Goal: Task Accomplishment & Management: Complete application form

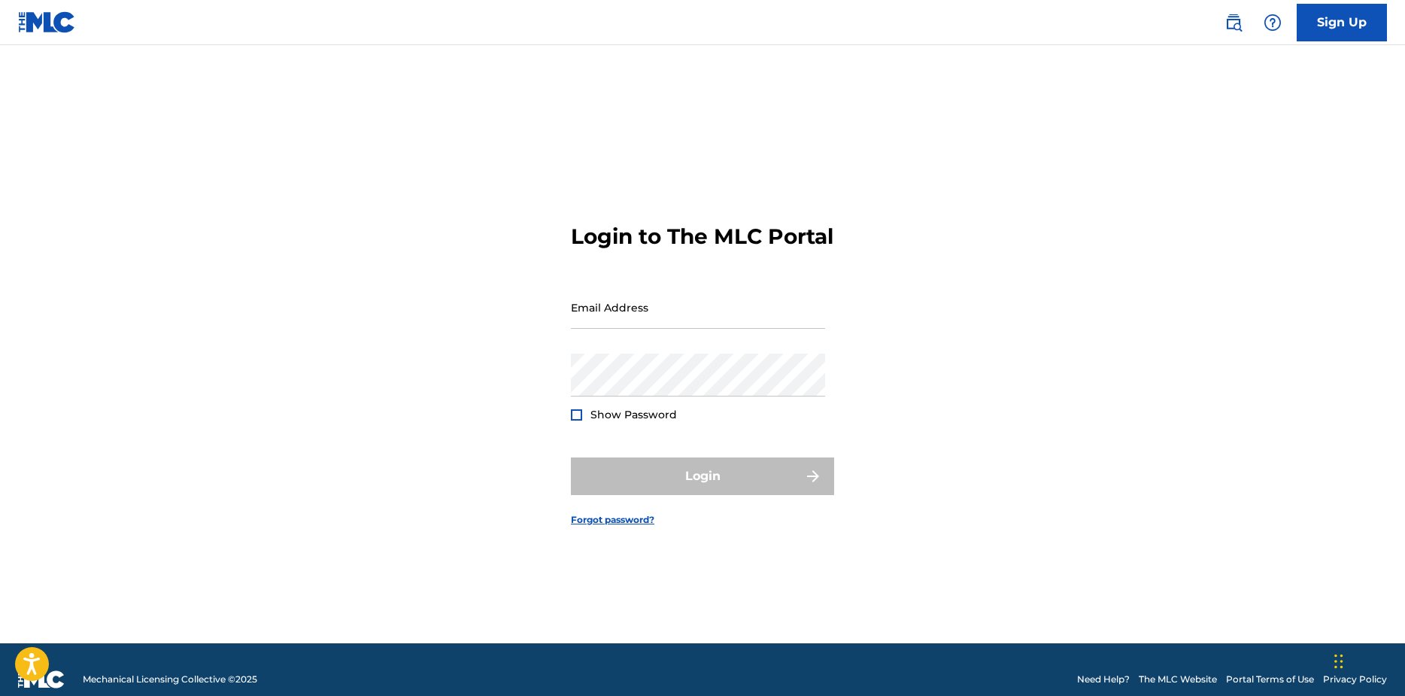
type input "[EMAIL_ADDRESS][DOMAIN_NAME]"
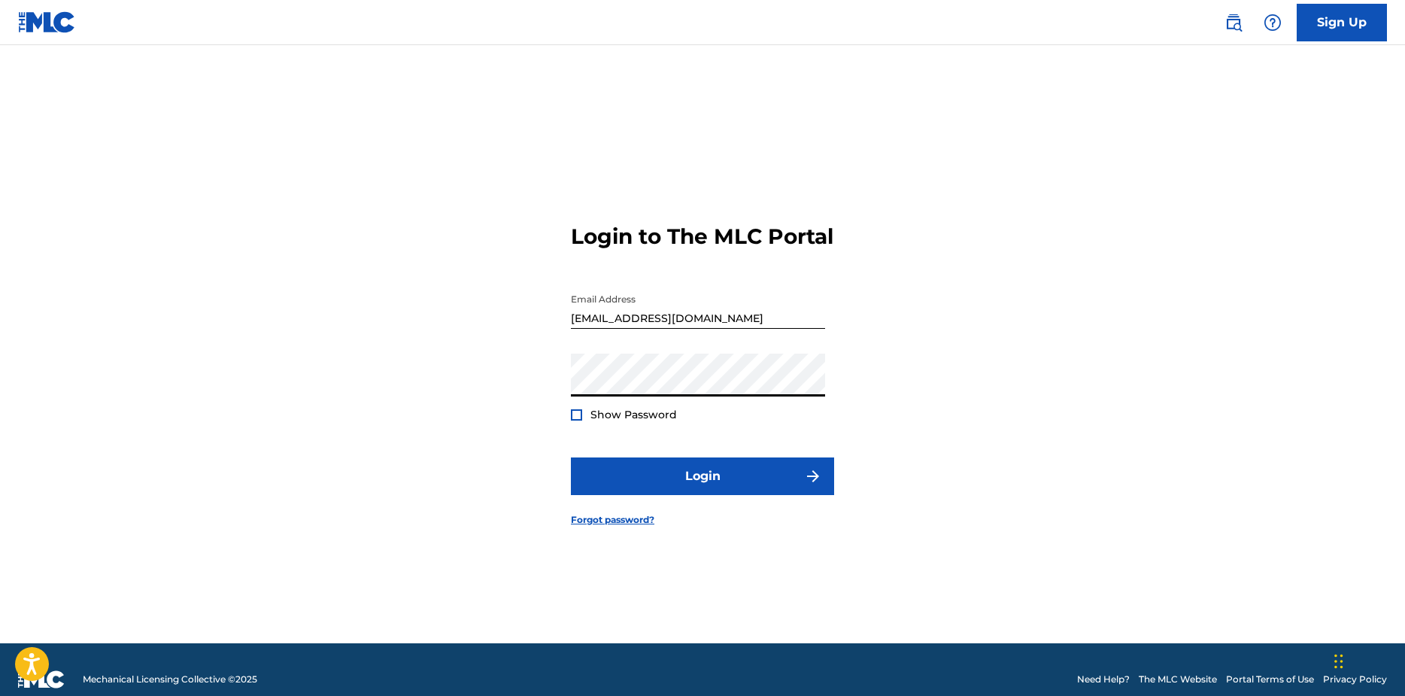
click at [558, 445] on div "Login to The MLC Portal Email Address [EMAIL_ADDRESS][DOMAIN_NAME] Password Sho…" at bounding box center [702, 363] width 1053 height 561
click at [579, 421] on div at bounding box center [576, 414] width 11 height 11
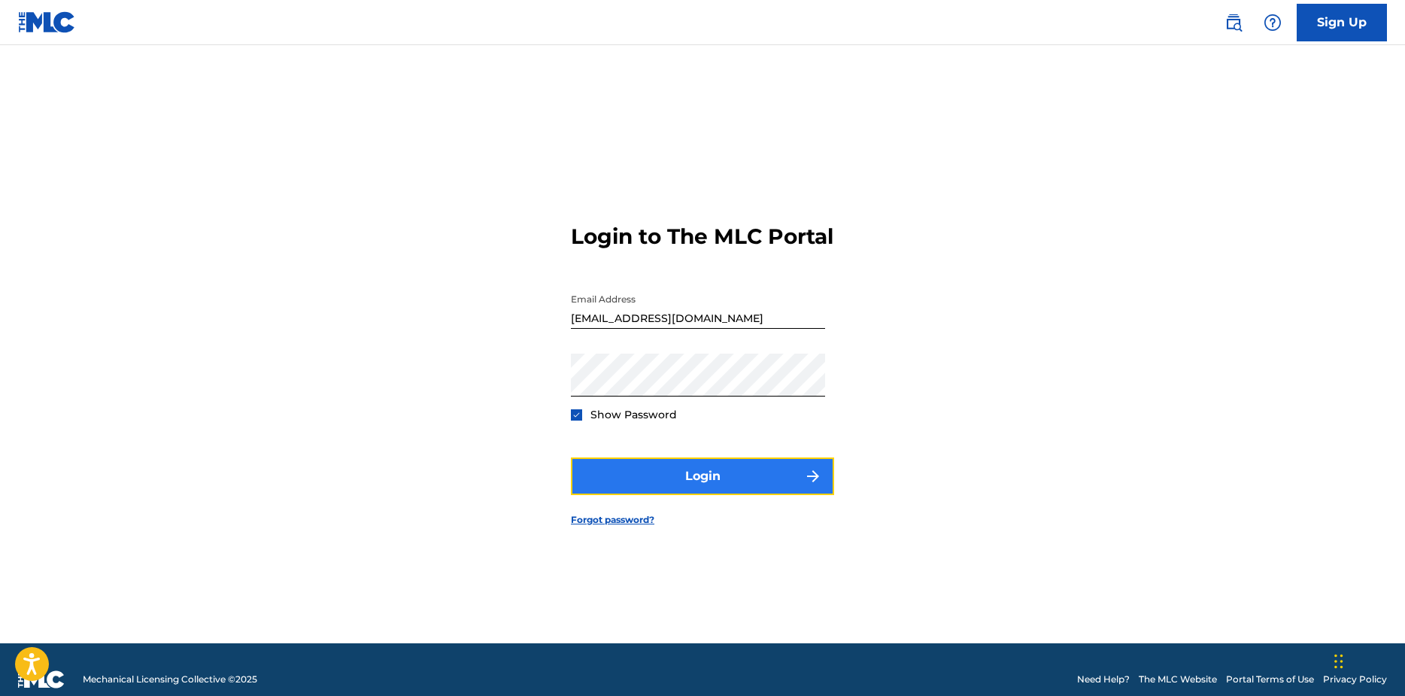
click at [662, 490] on button "Login" at bounding box center [702, 476] width 263 height 38
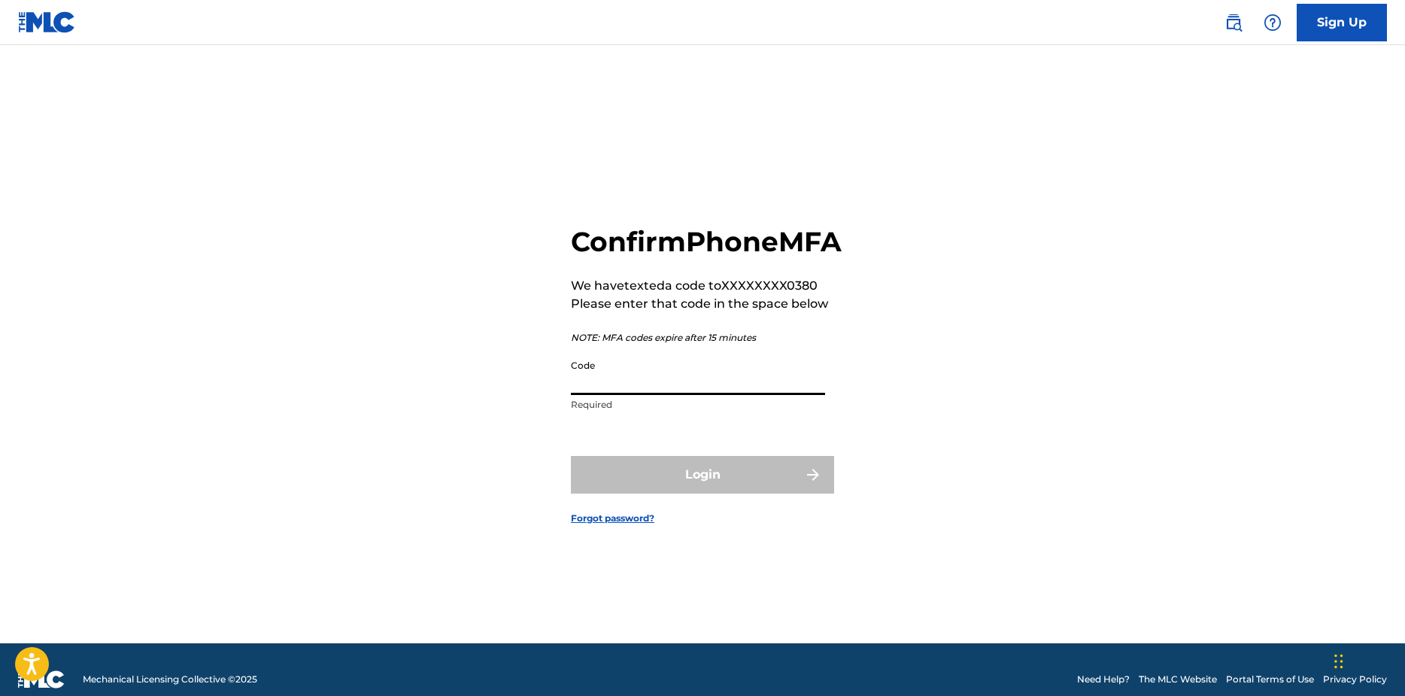
click at [625, 395] on input "Code" at bounding box center [698, 373] width 254 height 43
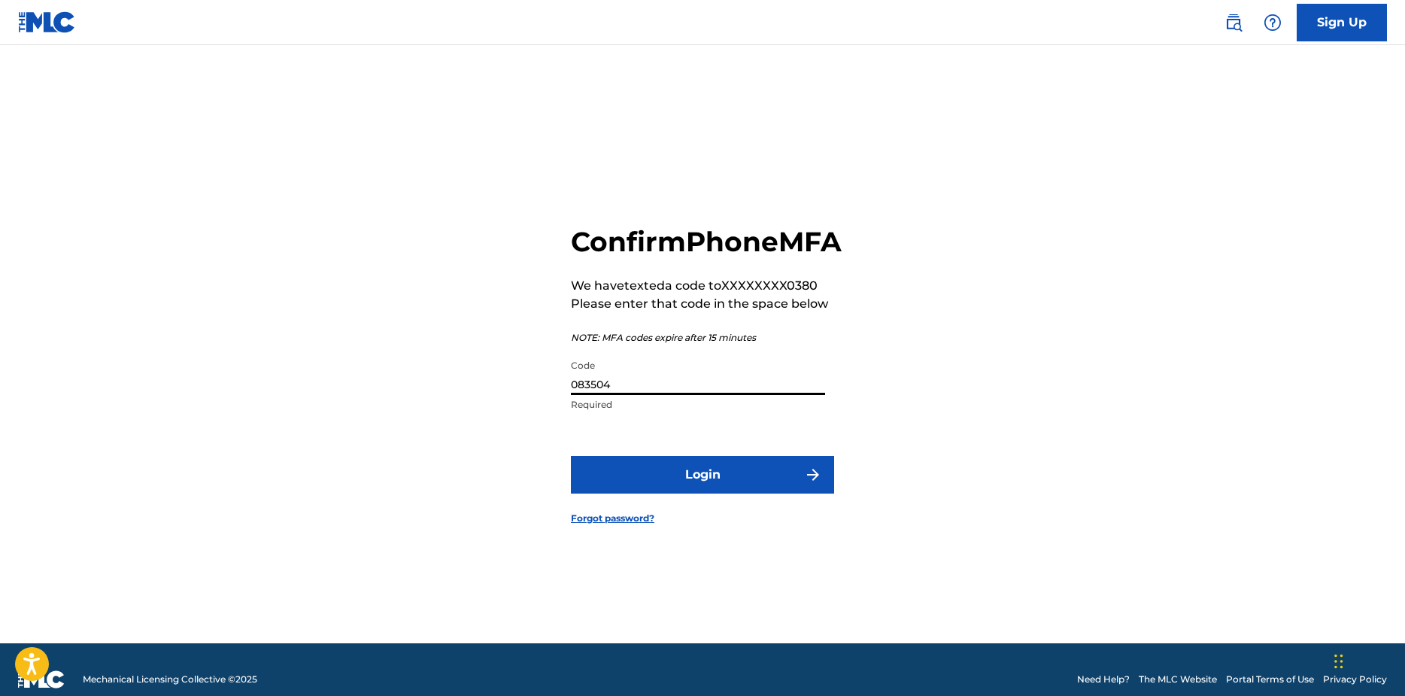
type input "083504"
click at [571, 456] on button "Login" at bounding box center [702, 475] width 263 height 38
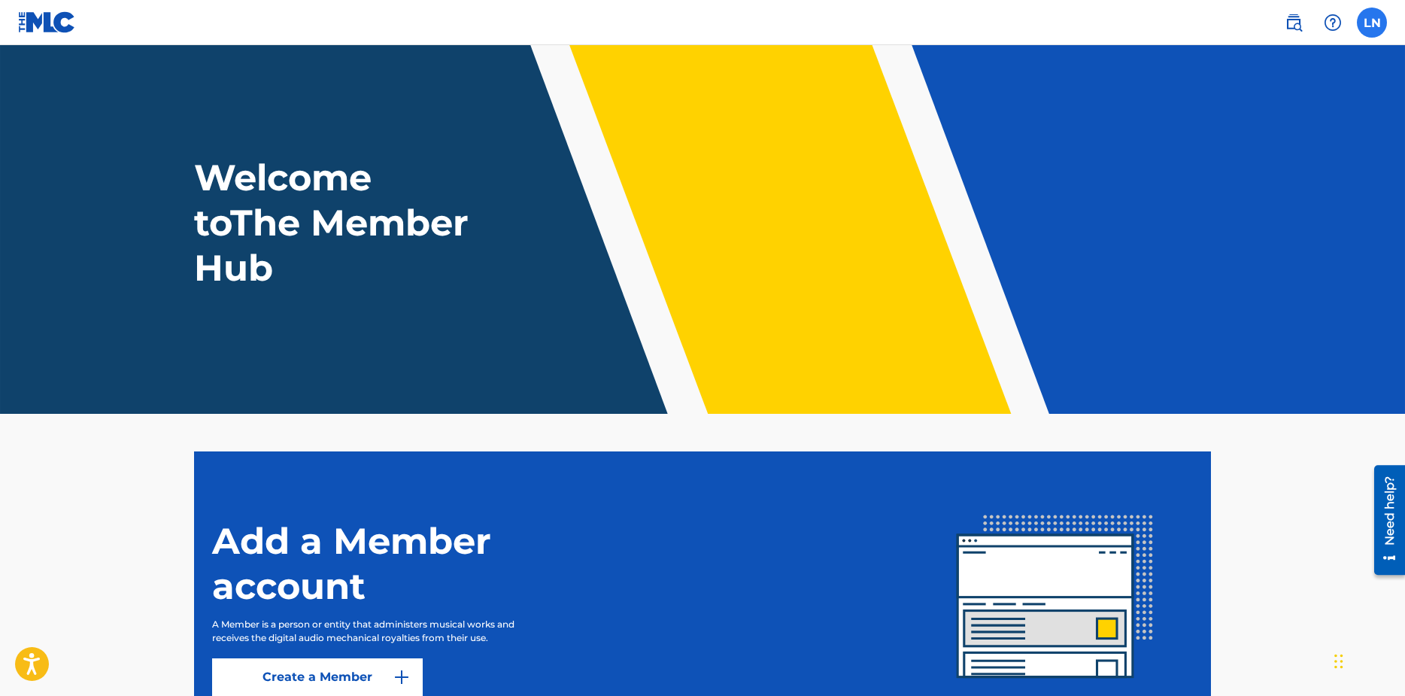
click at [1365, 29] on label at bounding box center [1372, 23] width 30 height 30
click at [1372, 23] on input "LN [PERSON_NAME] [EMAIL_ADDRESS][DOMAIN_NAME] Notification Preferences Profile …" at bounding box center [1372, 23] width 0 height 0
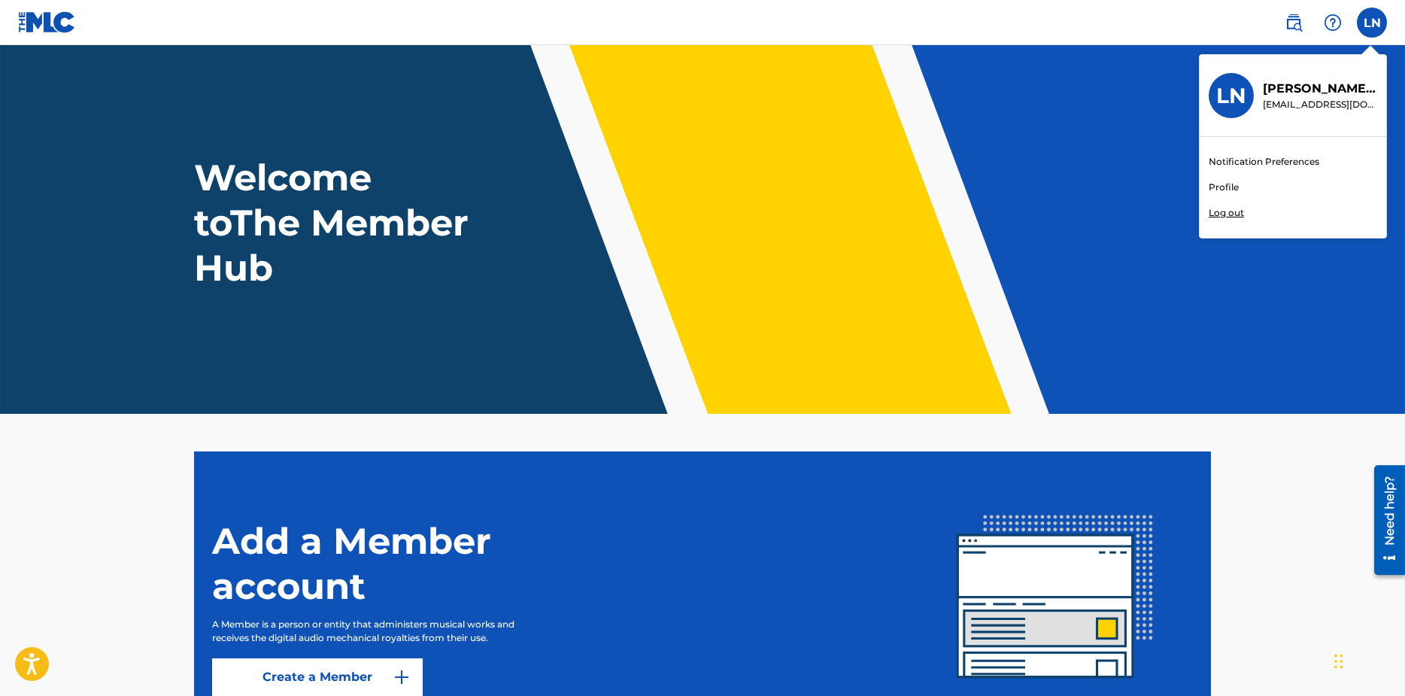
click at [1183, 38] on nav "LN LN [PERSON_NAME] [EMAIL_ADDRESS][DOMAIN_NAME] Notification Preferences Profi…" at bounding box center [702, 22] width 1405 height 45
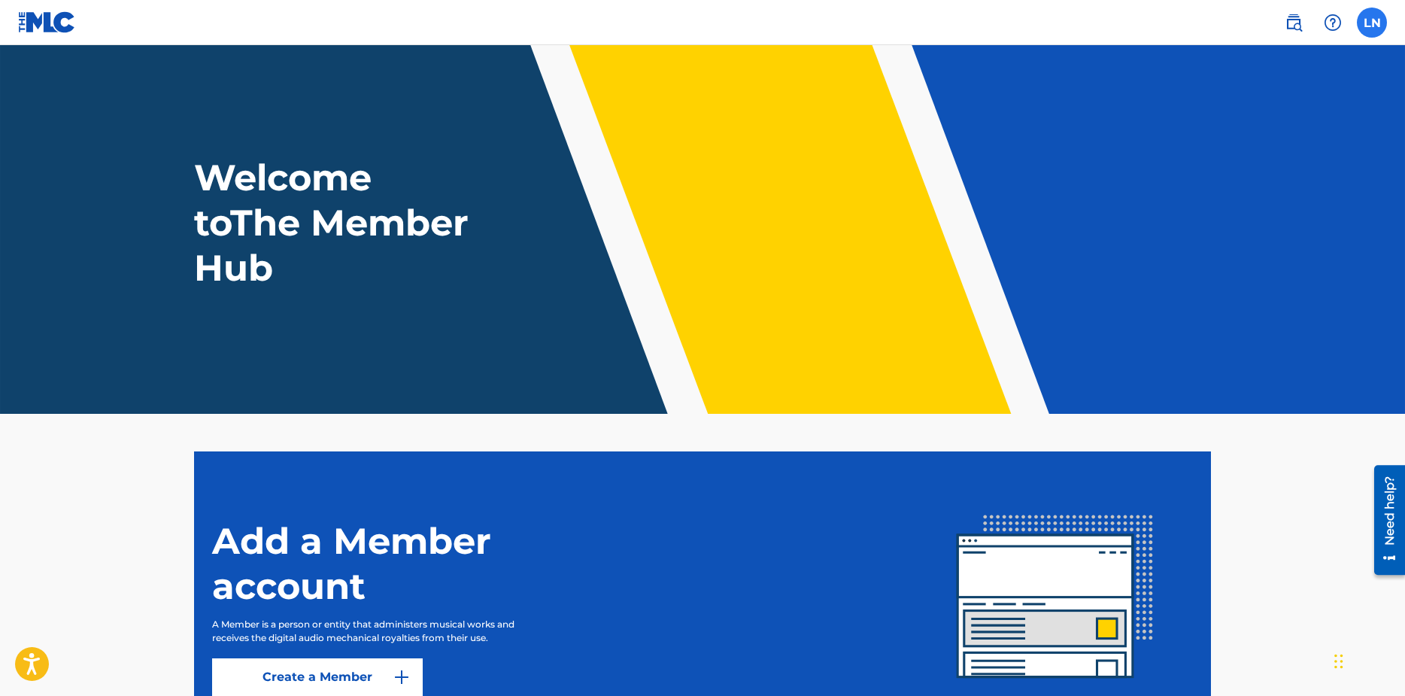
click at [1366, 25] on label at bounding box center [1372, 23] width 30 height 30
click at [1372, 23] on input "LN [PERSON_NAME] [EMAIL_ADDRESS][DOMAIN_NAME] Notification Preferences Profile …" at bounding box center [1372, 23] width 0 height 0
click at [1168, 23] on nav "LN LN [PERSON_NAME] [EMAIL_ADDRESS][DOMAIN_NAME] Notification Preferences Profi…" at bounding box center [702, 22] width 1405 height 45
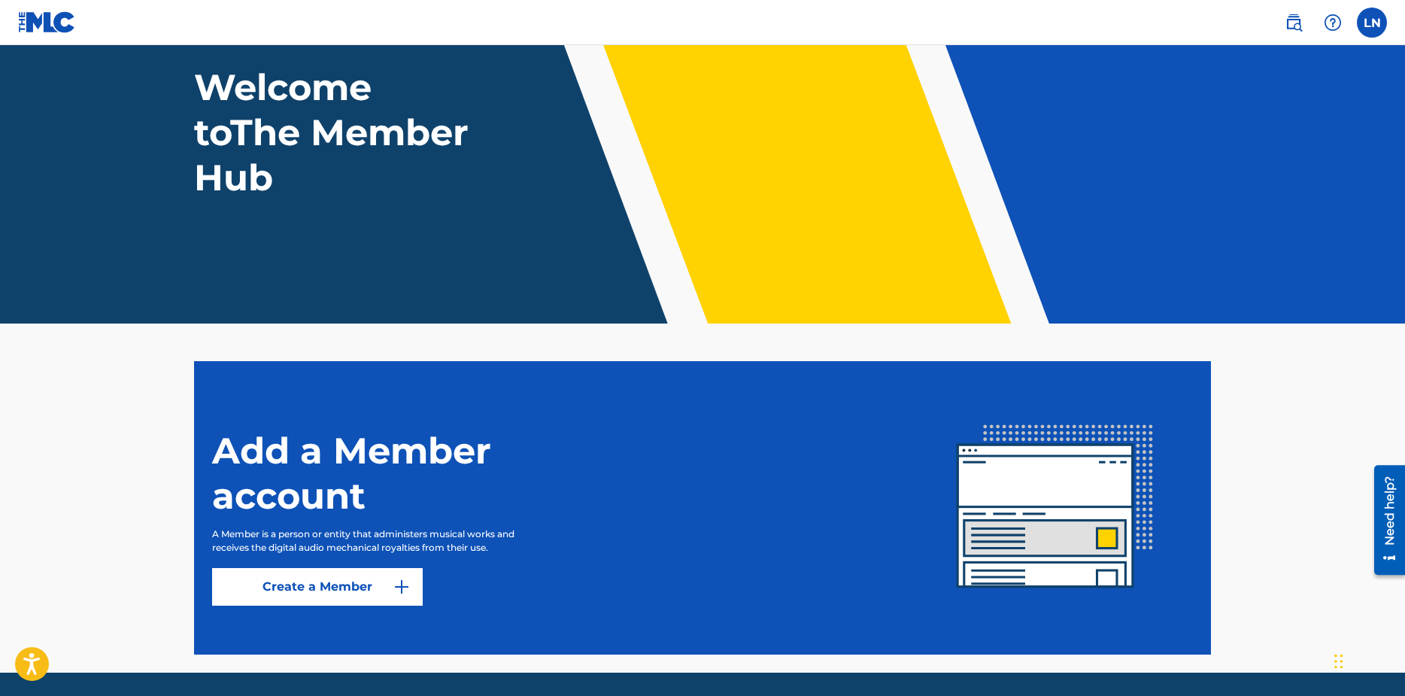
scroll to position [139, 0]
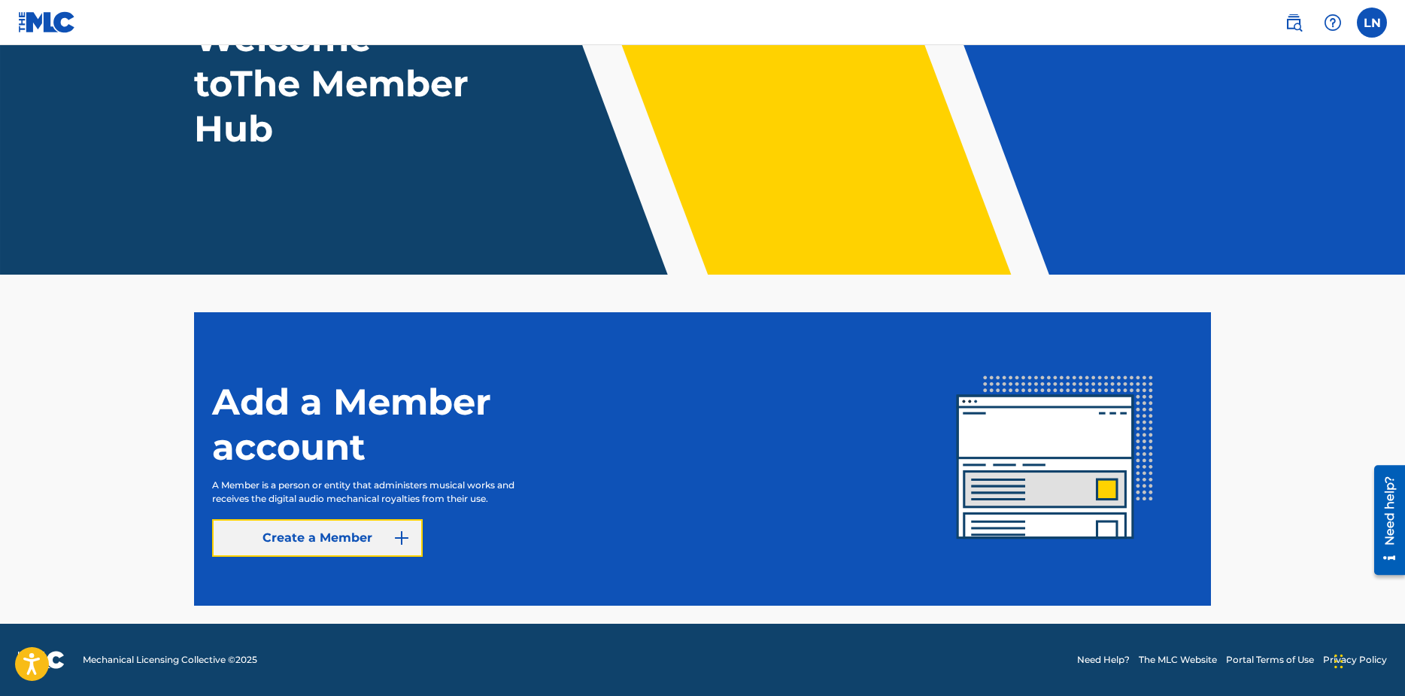
click at [363, 549] on link "Create a Member" at bounding box center [317, 538] width 211 height 38
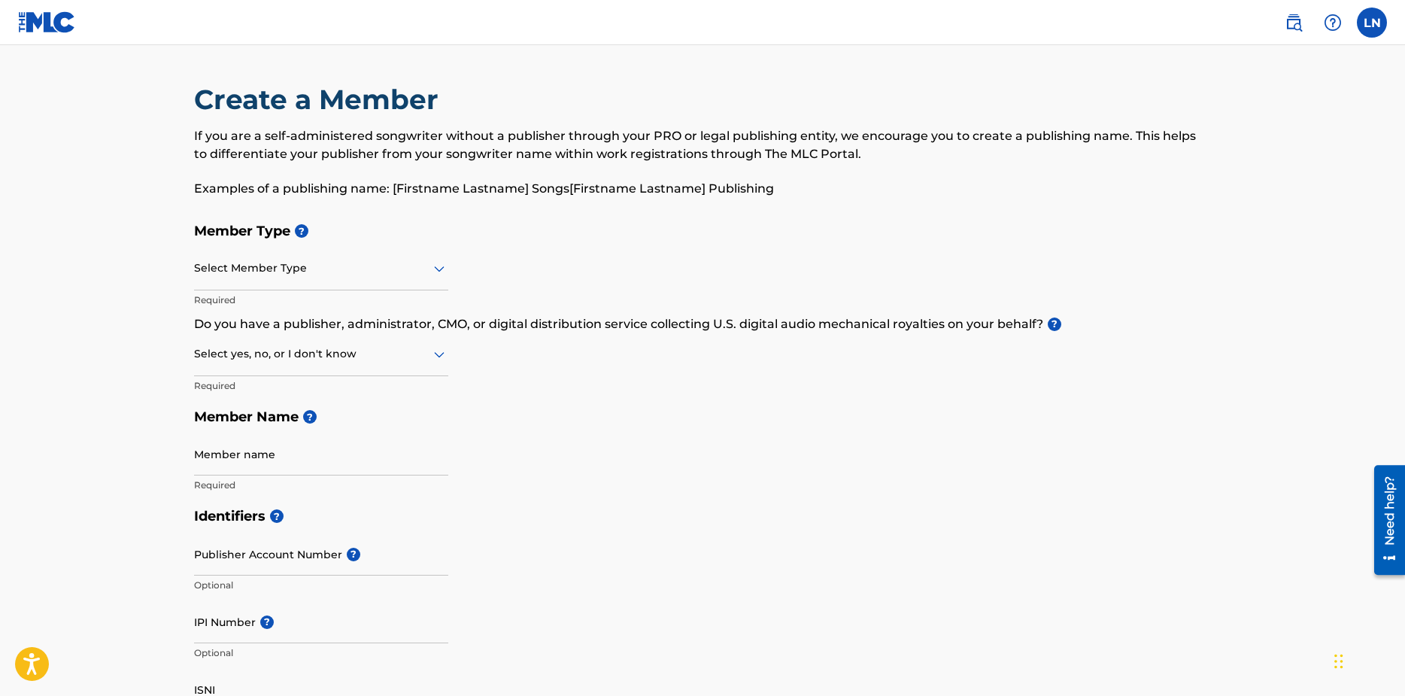
click at [312, 269] on div at bounding box center [321, 268] width 254 height 19
click at [371, 273] on div at bounding box center [321, 268] width 254 height 19
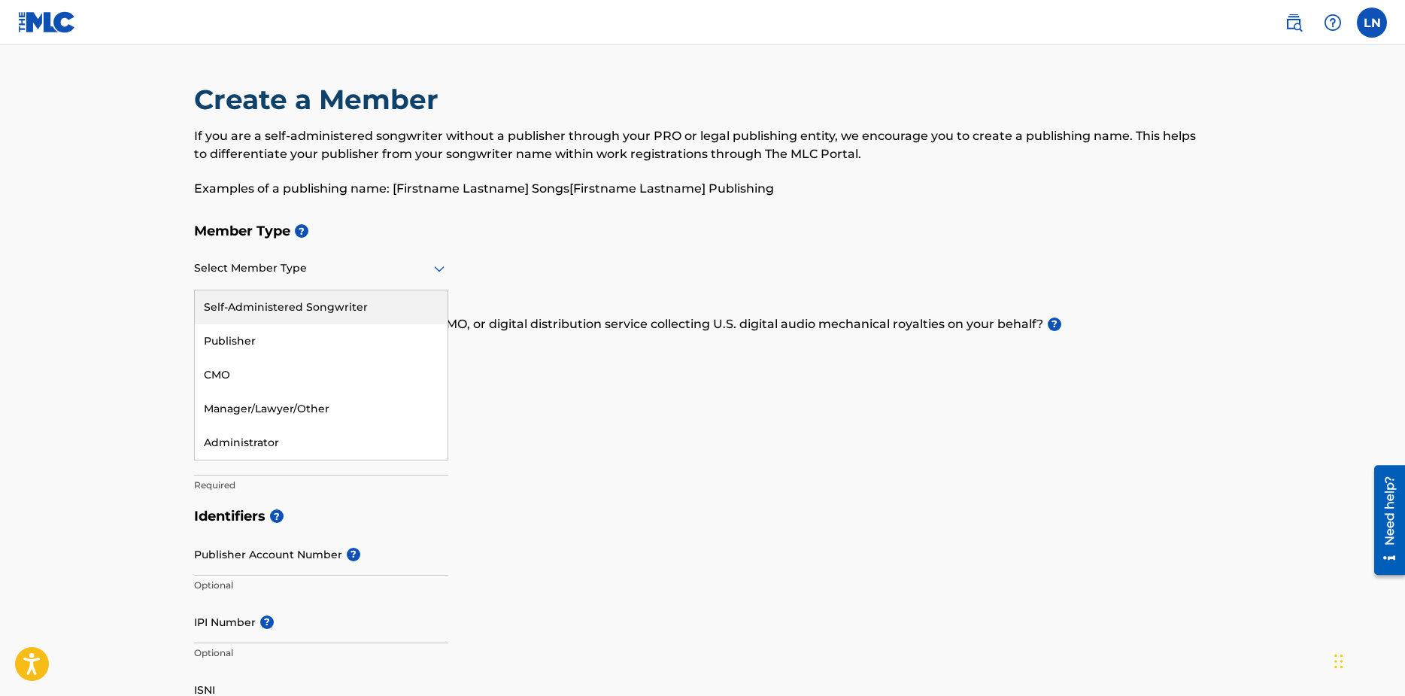
click at [319, 317] on div "Self-Administered Songwriter" at bounding box center [321, 307] width 253 height 34
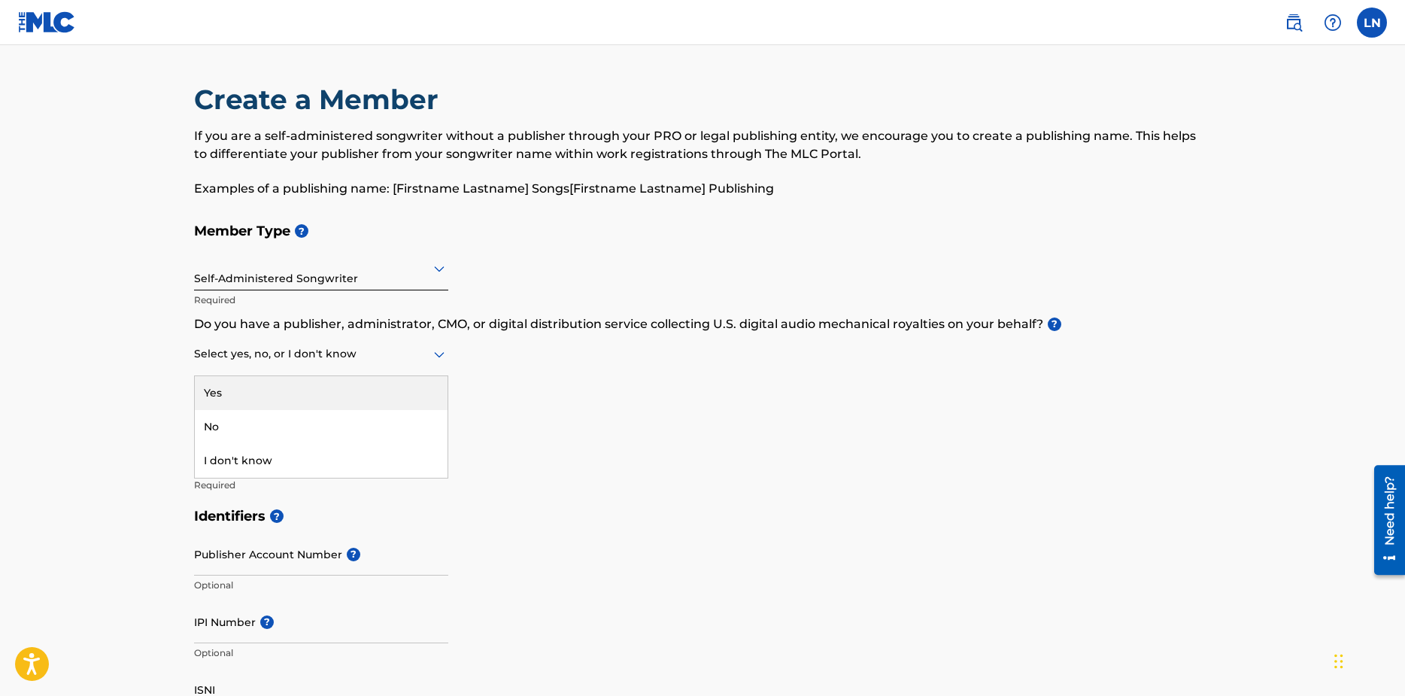
click at [332, 351] on div at bounding box center [321, 354] width 254 height 19
click at [290, 429] on div "No" at bounding box center [321, 427] width 253 height 34
click at [302, 362] on div at bounding box center [321, 354] width 254 height 19
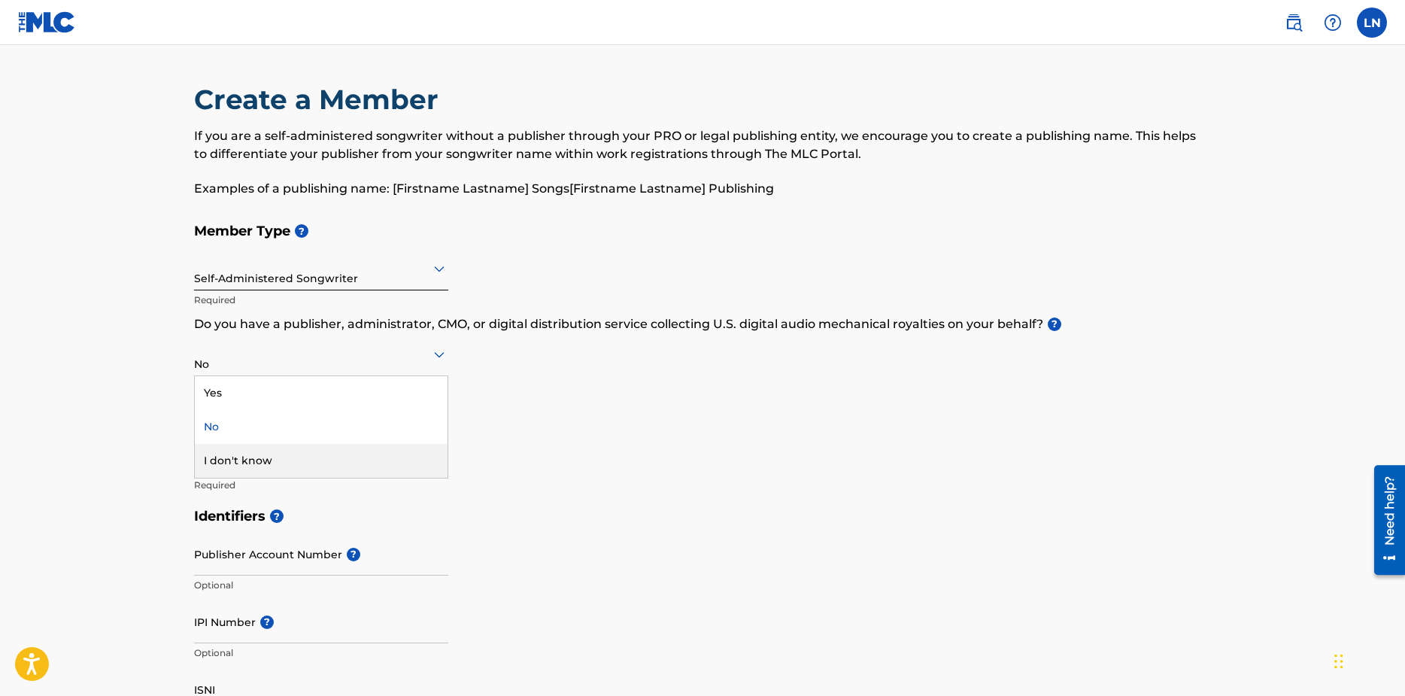
click at [281, 459] on div "I don't know" at bounding box center [321, 461] width 253 height 34
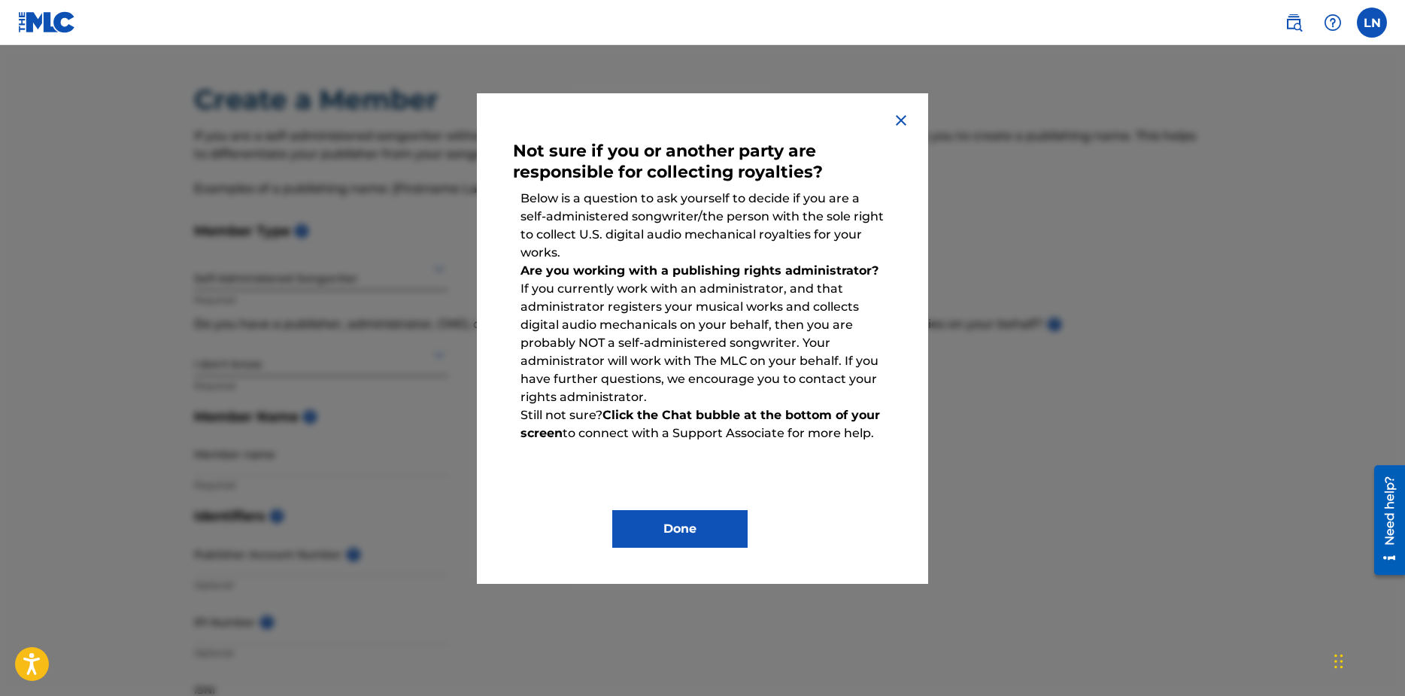
click at [894, 111] on img at bounding box center [901, 120] width 18 height 18
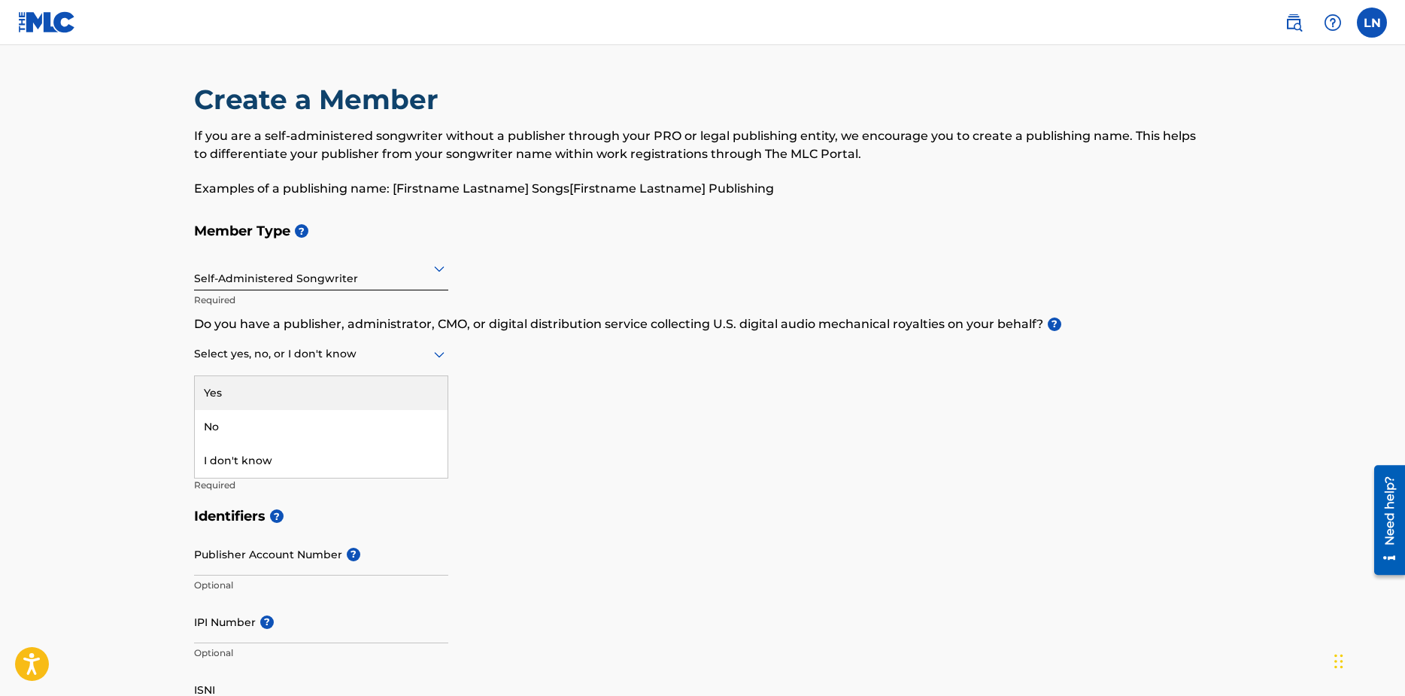
drag, startPoint x: 280, startPoint y: 363, endPoint x: 281, endPoint y: 372, distance: 9.8
click at [281, 363] on div "Select yes, no, or I don't know" at bounding box center [321, 354] width 254 height 43
click at [272, 427] on div "No" at bounding box center [321, 427] width 253 height 34
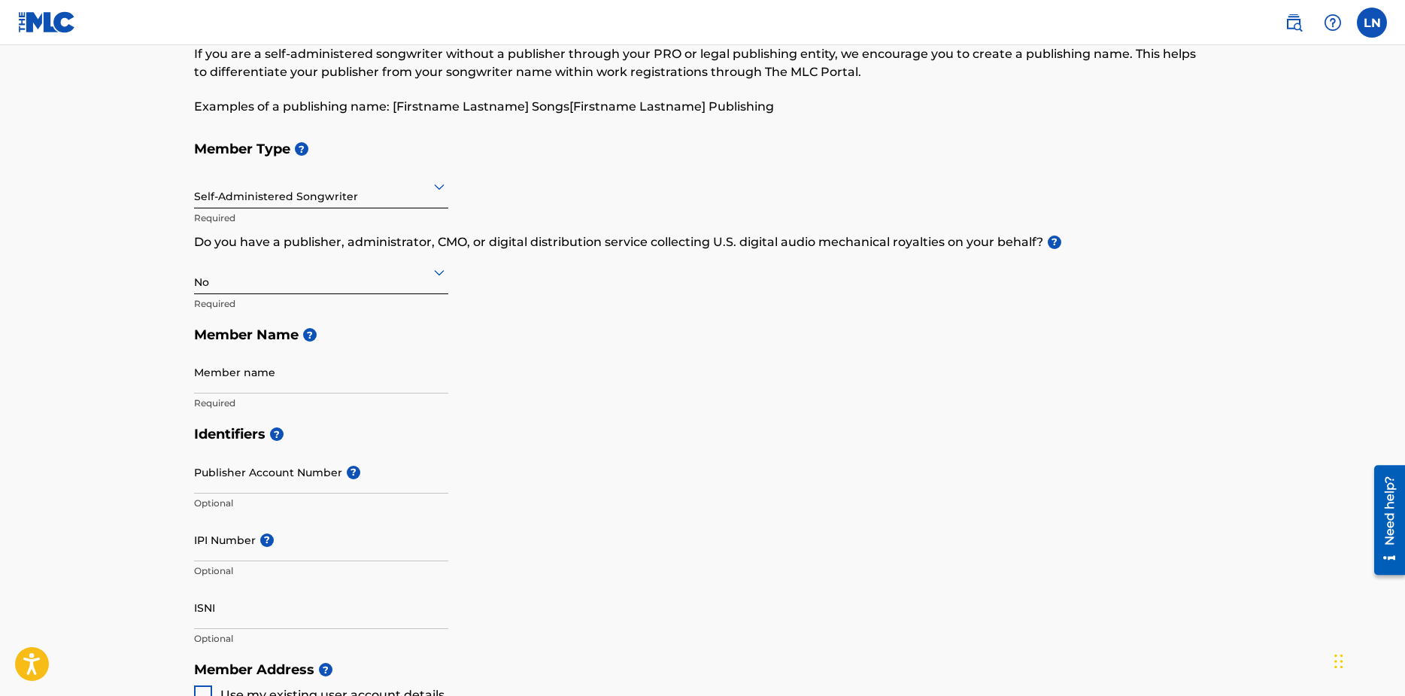
scroll to position [150, 0]
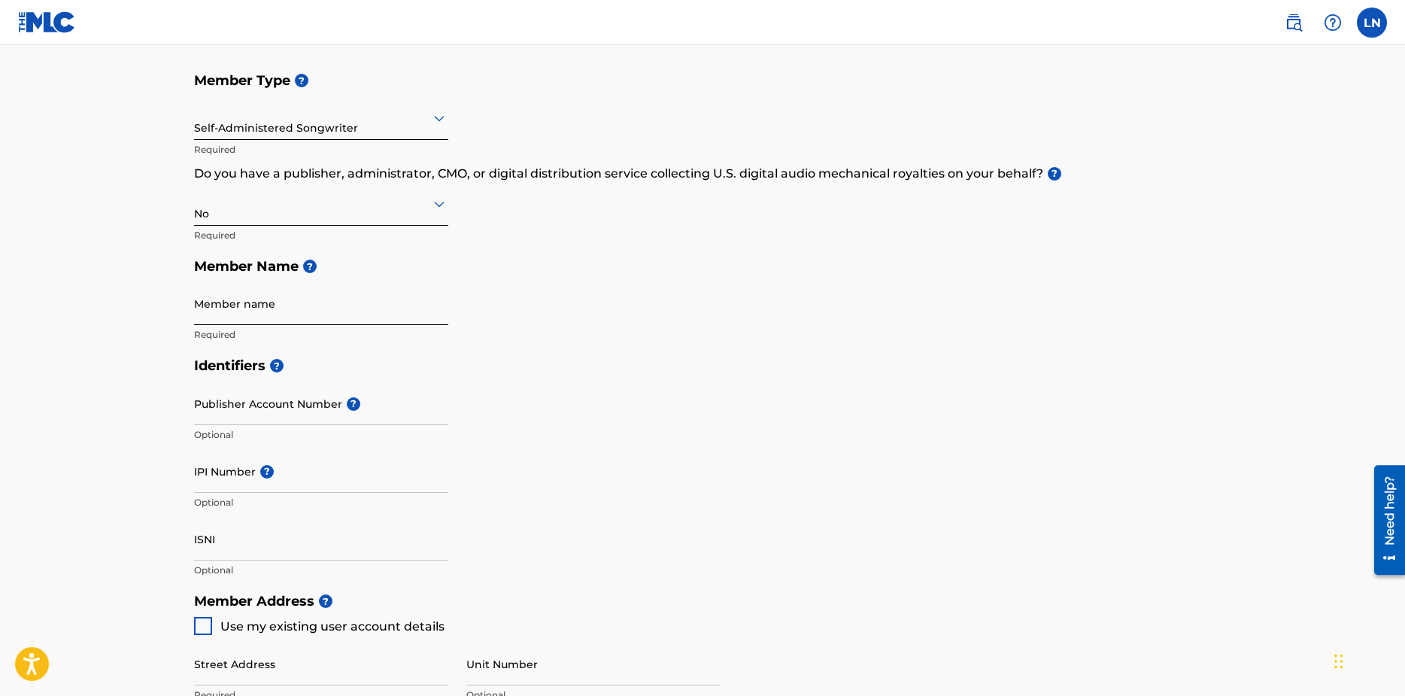
click at [297, 305] on input "Member name" at bounding box center [321, 303] width 254 height 43
click at [223, 311] on input "Member name" at bounding box center [321, 303] width 254 height 43
type input "[PERSON_NAME]"
click at [629, 339] on div "Member Type ? Self-Administered Songwriter Required Do you have a publisher, ad…" at bounding box center [702, 207] width 1017 height 285
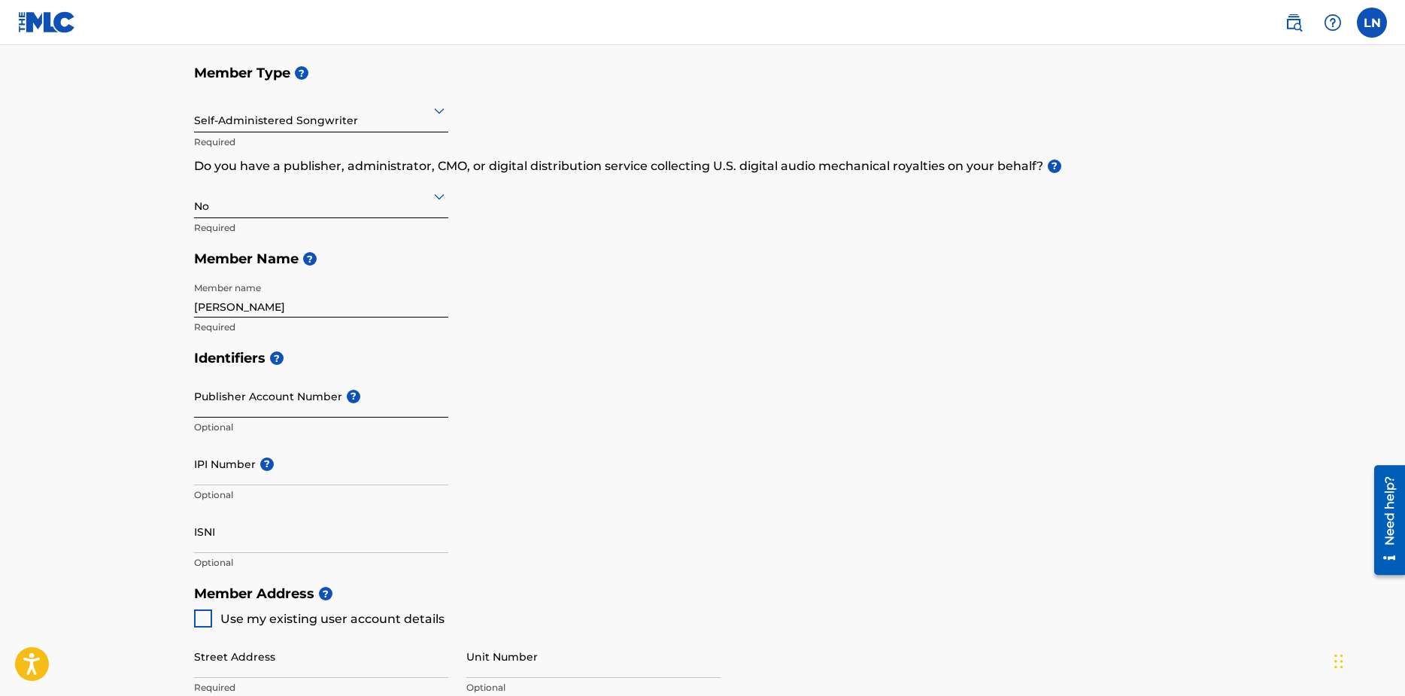
scroll to position [301, 0]
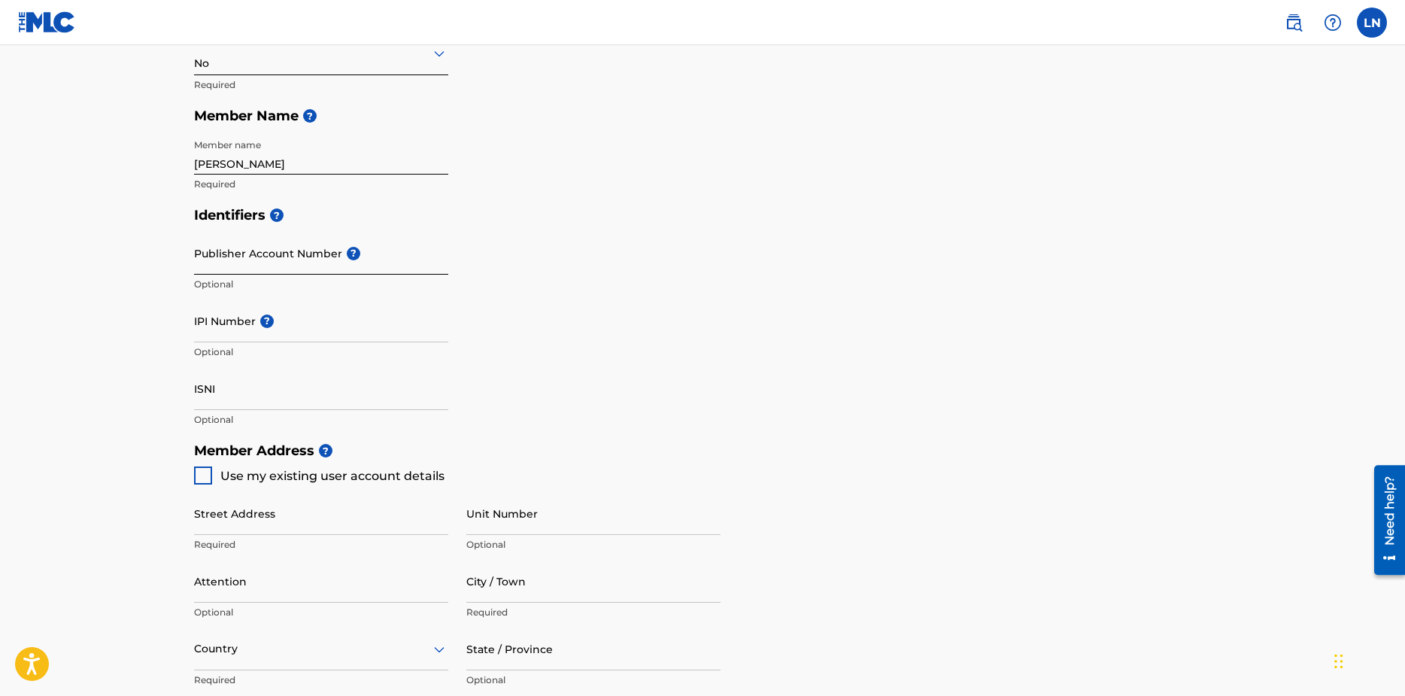
click at [309, 254] on input "Publisher Account Number ?" at bounding box center [321, 253] width 254 height 43
click at [527, 303] on div "Identifiers ? Publisher Account Number ? Optional IPI Number ? Optional ISNI Op…" at bounding box center [702, 316] width 1017 height 235
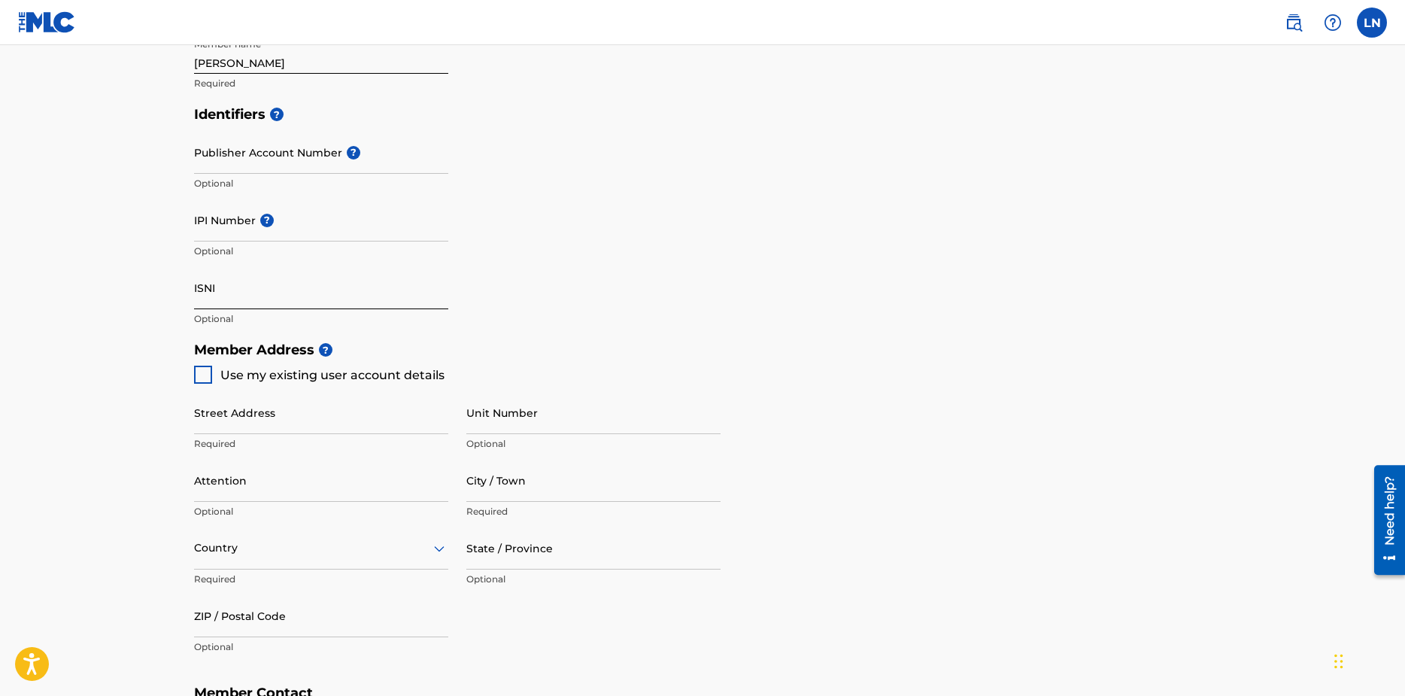
scroll to position [451, 0]
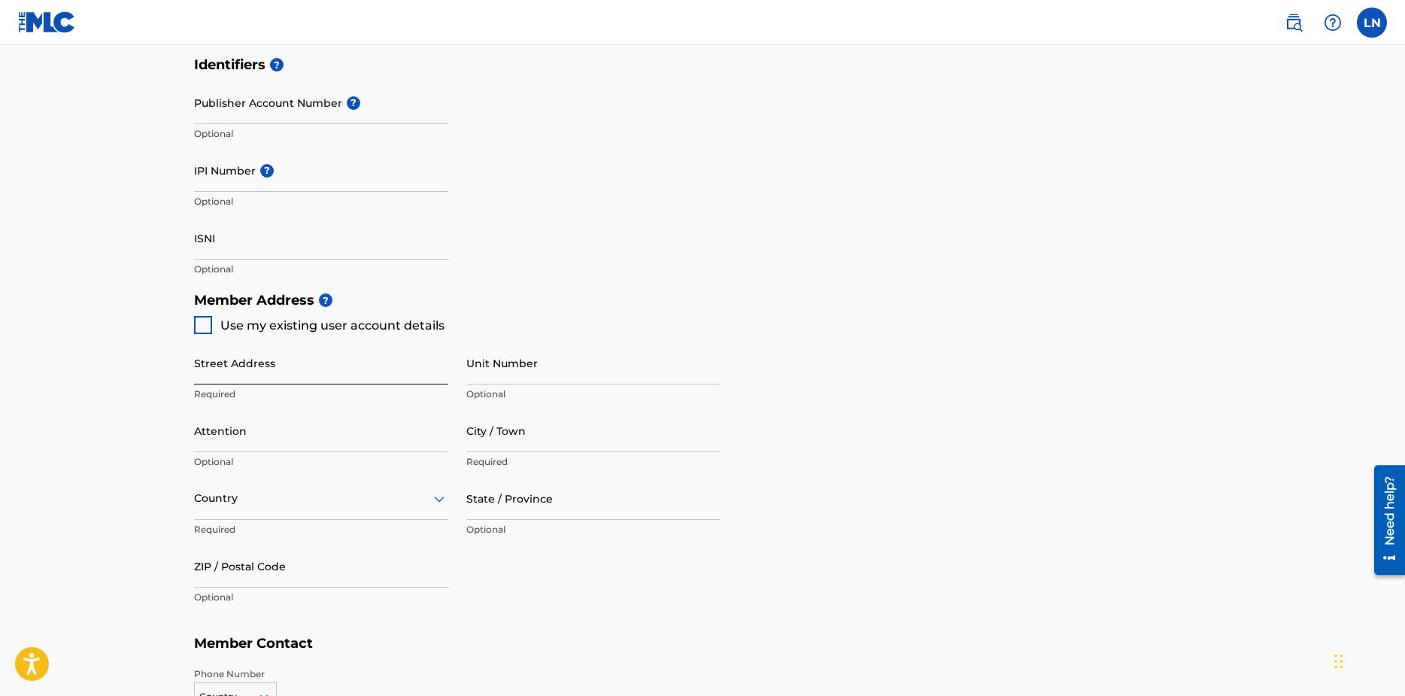
click at [293, 370] on input "Street Address" at bounding box center [321, 363] width 254 height 43
type input "1000 Etowah fery"
type input "unit 7117"
type input "Acworth"
type input "[GEOGRAPHIC_DATA]"
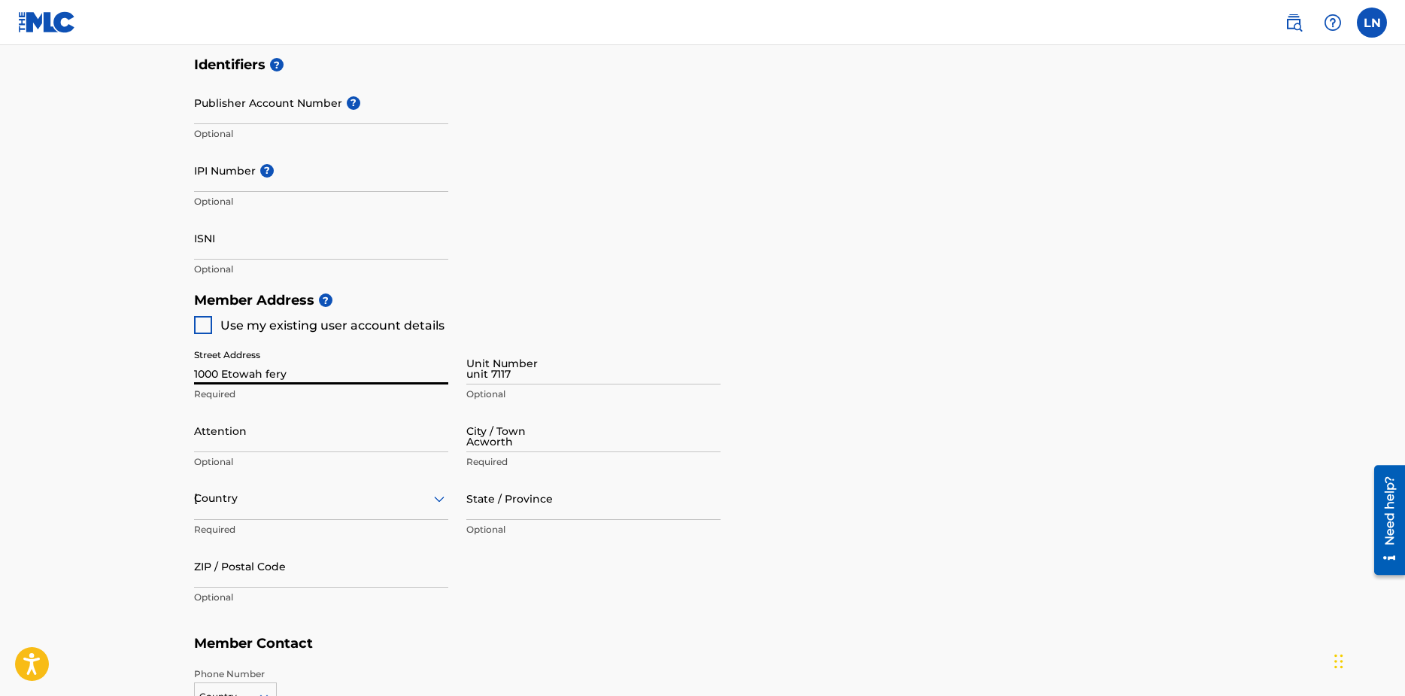
type input "GA"
type input "30102"
type input "1"
type input "678"
type input "6650380"
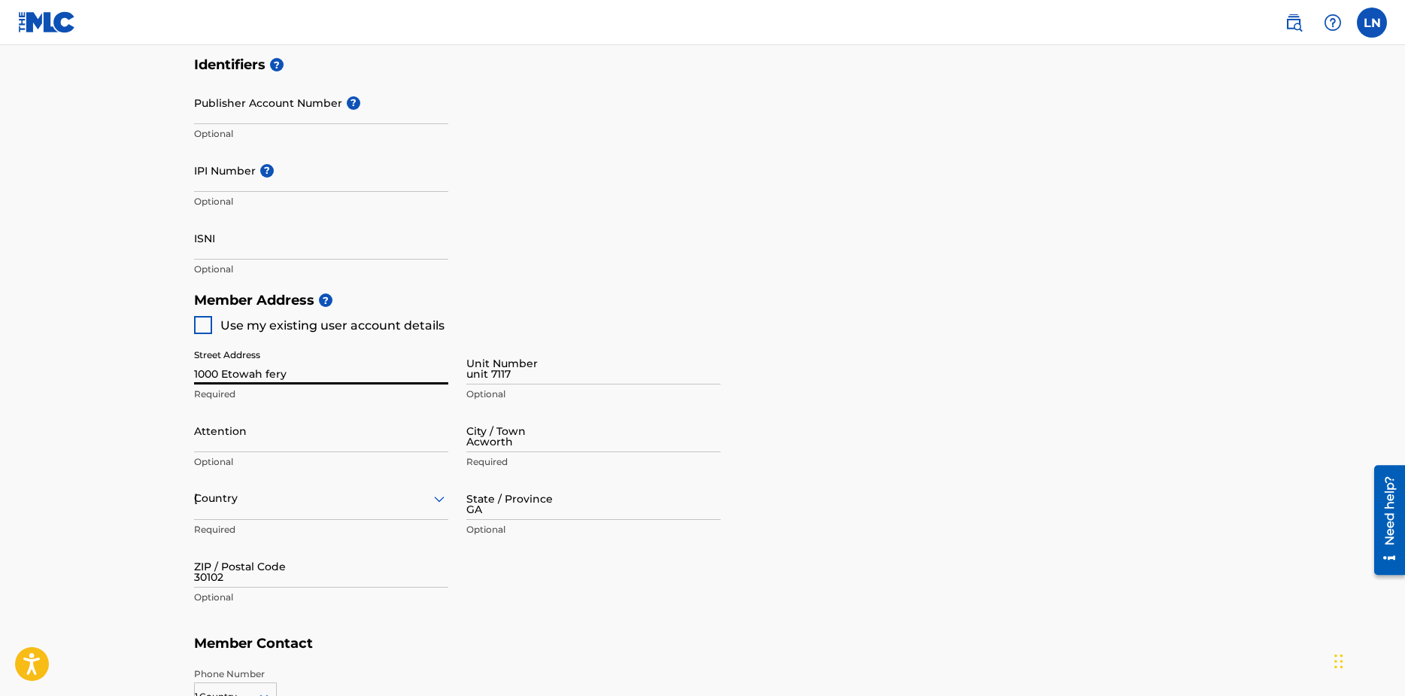
type input "[EMAIL_ADDRESS][DOMAIN_NAME]"
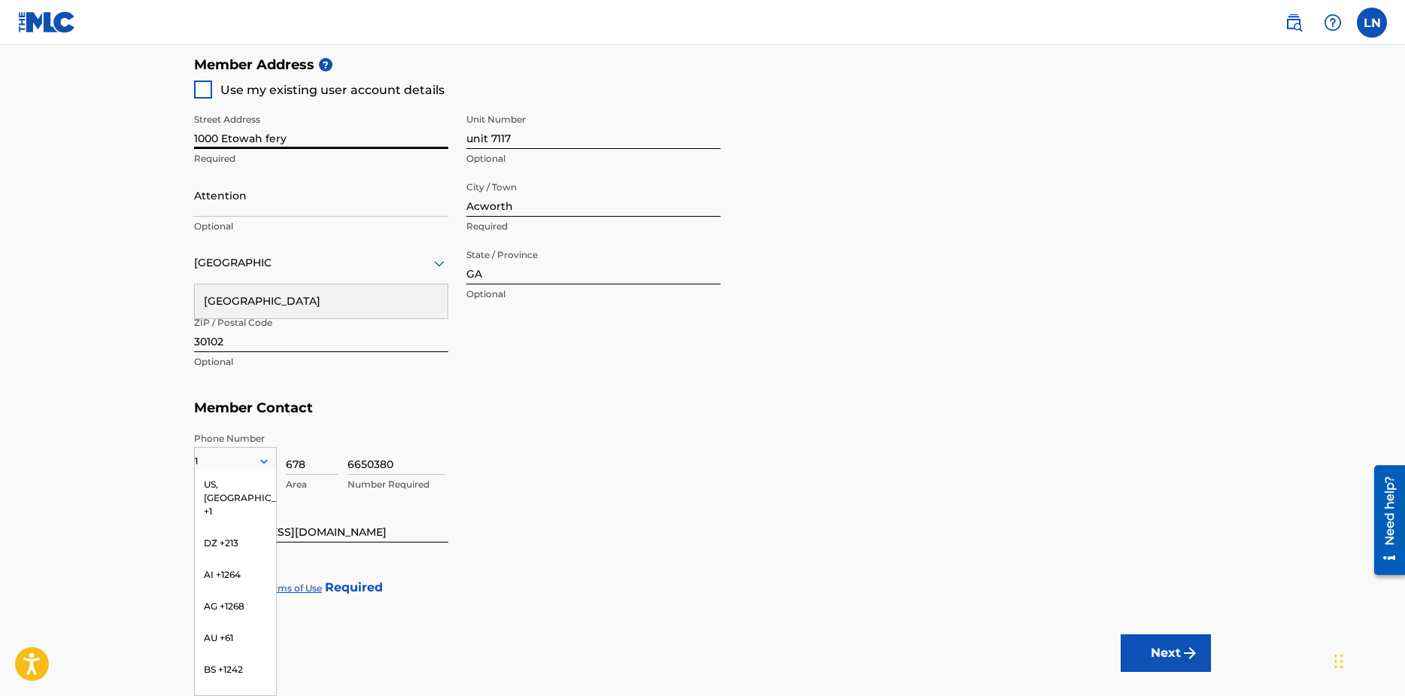
scroll to position [0, 0]
click at [228, 479] on div "US, [GEOGRAPHIC_DATA] +1" at bounding box center [235, 498] width 81 height 59
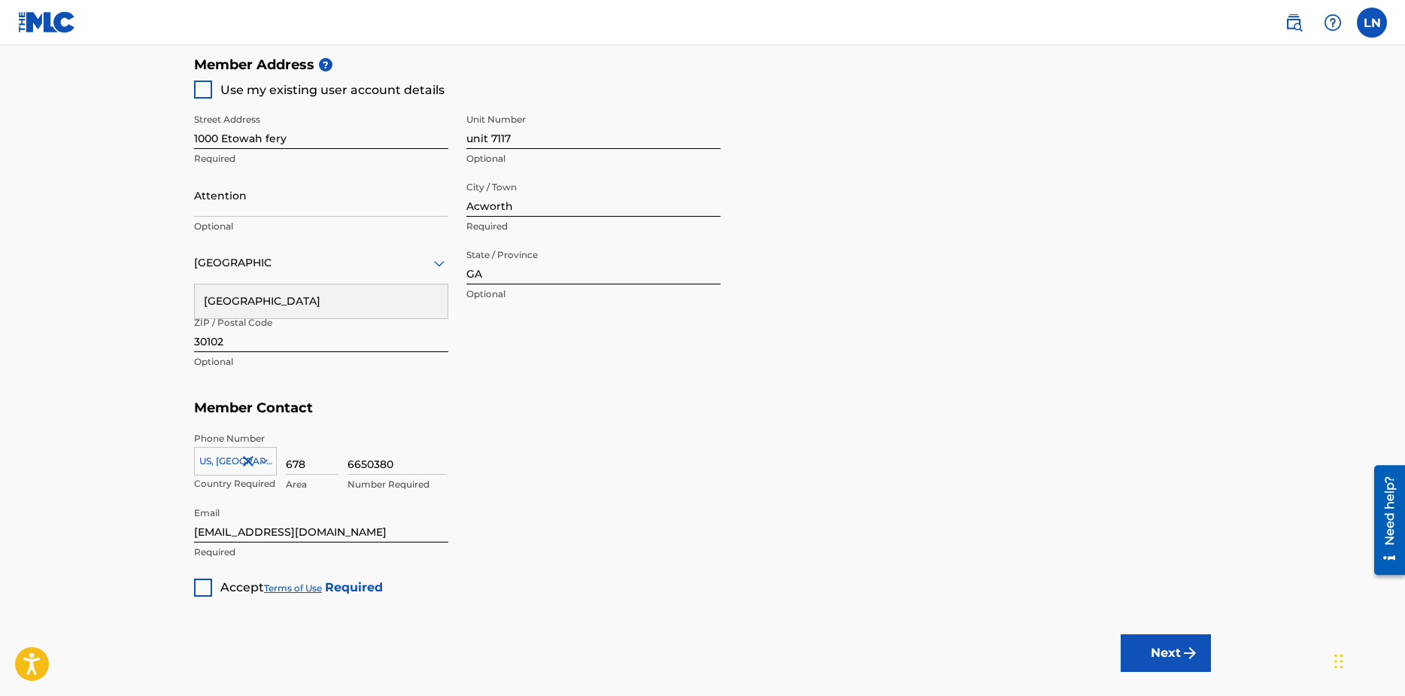
drag, startPoint x: 380, startPoint y: 534, endPoint x: 95, endPoint y: 542, distance: 285.2
click at [99, 548] on main "Create a Member If you are a self-administered songwriter without a publisher t…" at bounding box center [702, 33] width 1405 height 1351
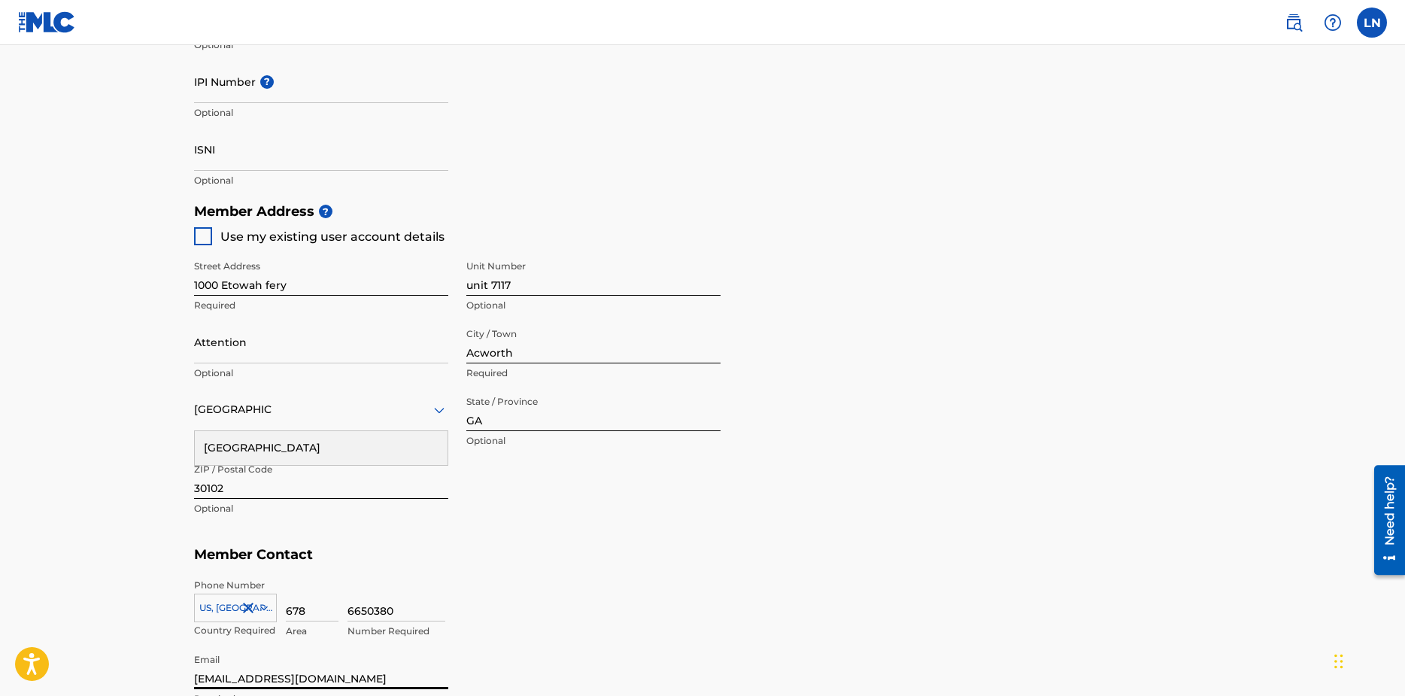
scroll to position [386, 0]
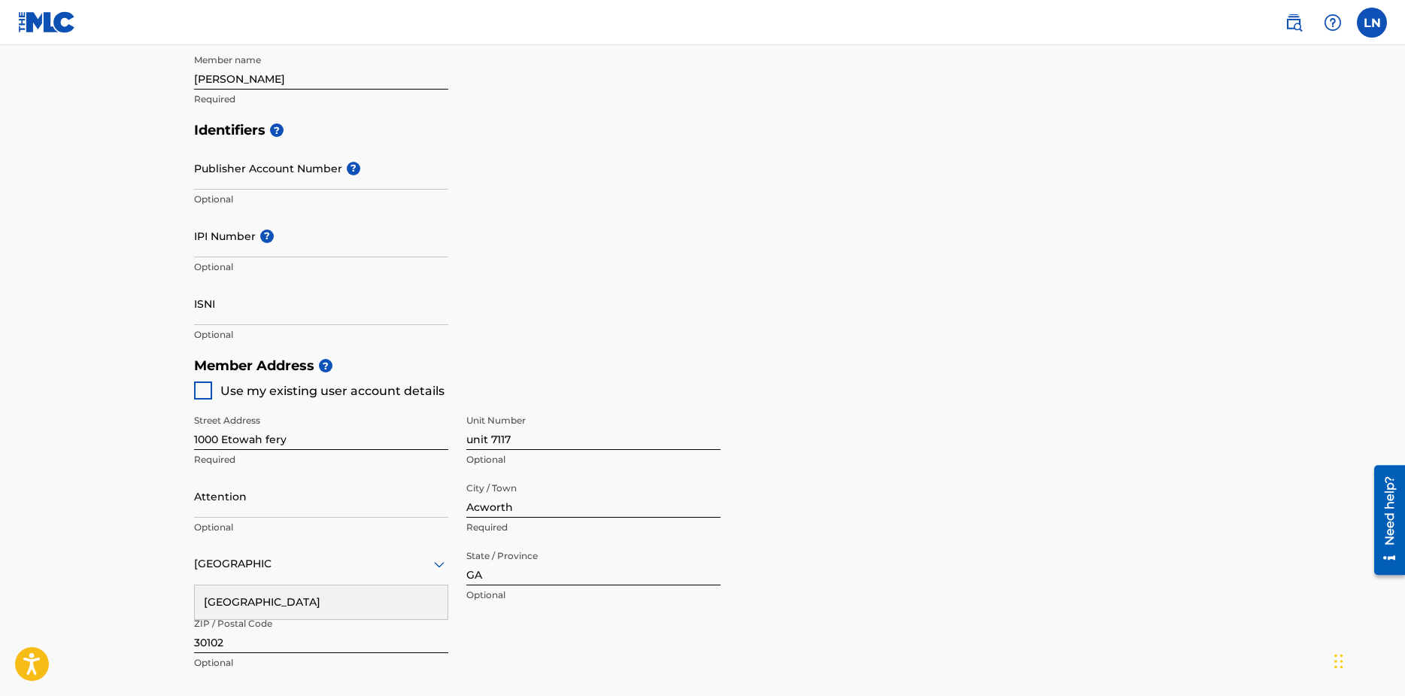
type input "[EMAIL_ADDRESS][DOMAIN_NAME]"
click at [877, 428] on div "Member Address ? Use my existing user account details Street Address [STREET_AD…" at bounding box center [702, 522] width 1017 height 344
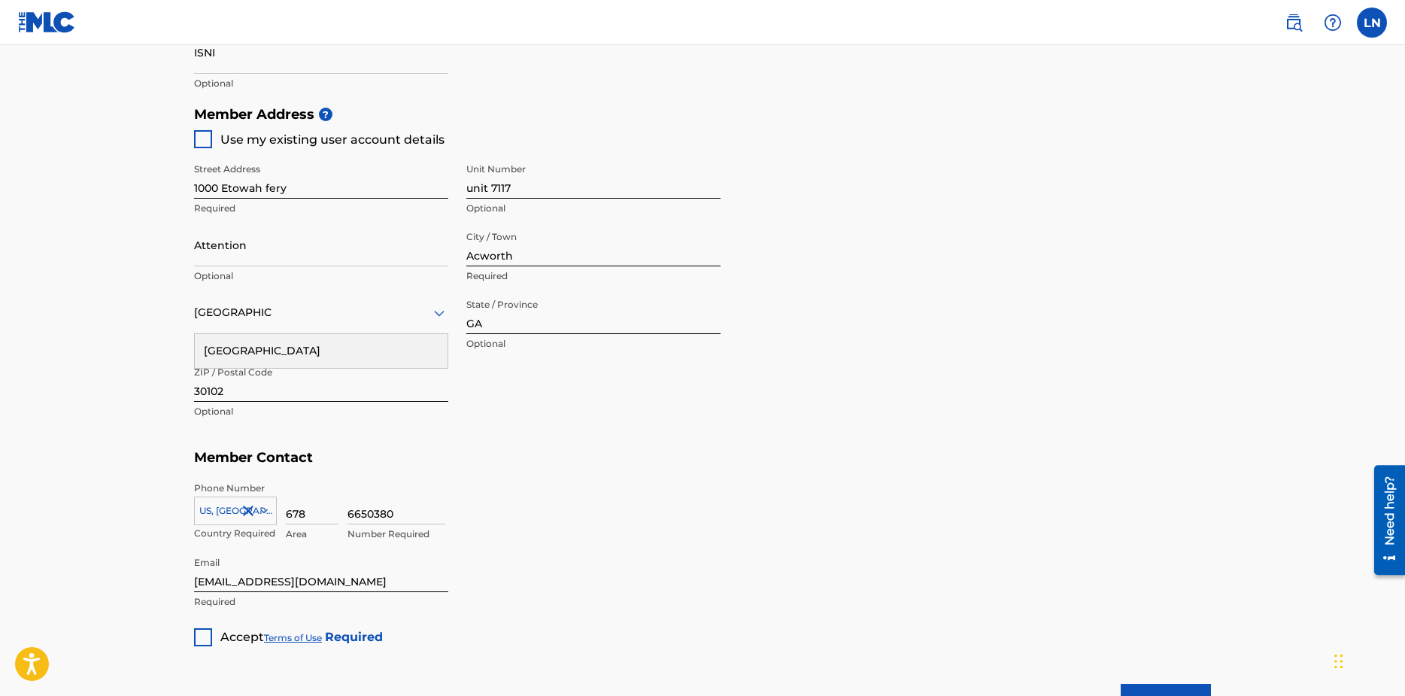
scroll to position [773, 0]
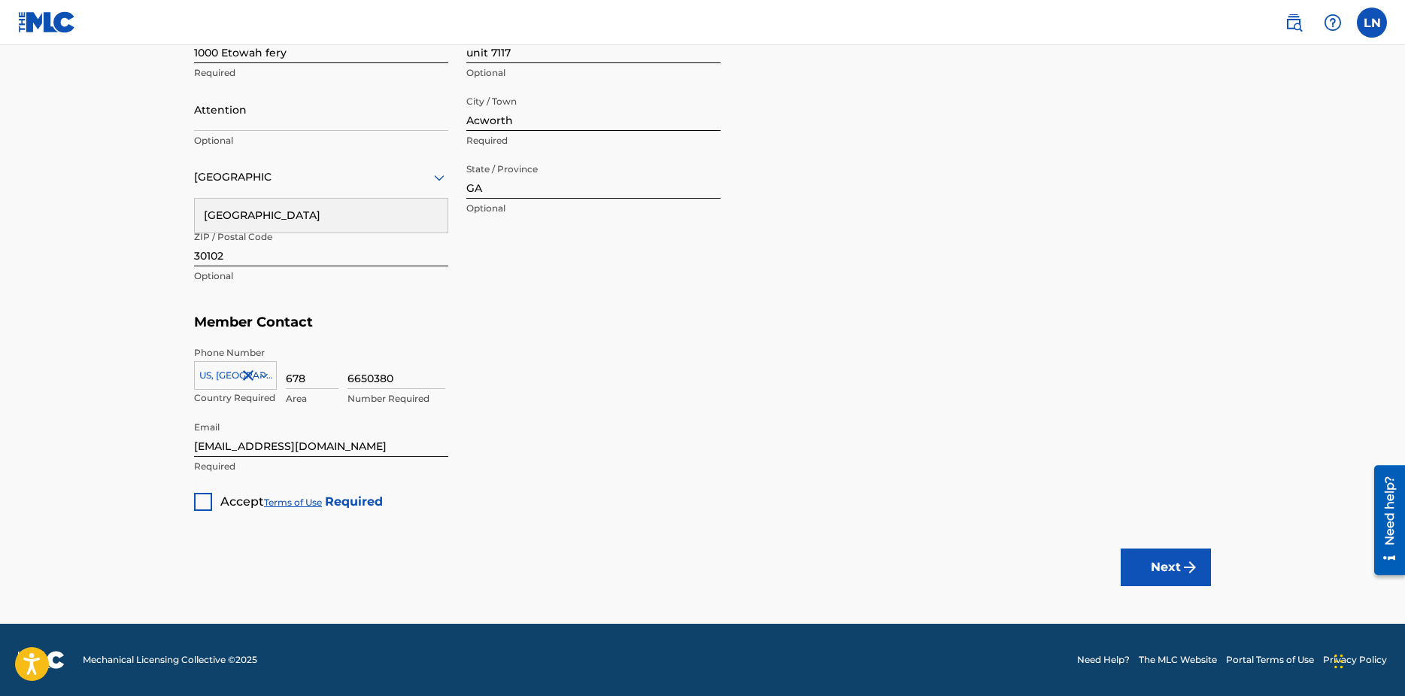
click at [208, 507] on div at bounding box center [203, 502] width 18 height 18
click at [1143, 560] on button "Next" at bounding box center [1166, 567] width 90 height 38
click at [313, 182] on div at bounding box center [321, 177] width 254 height 19
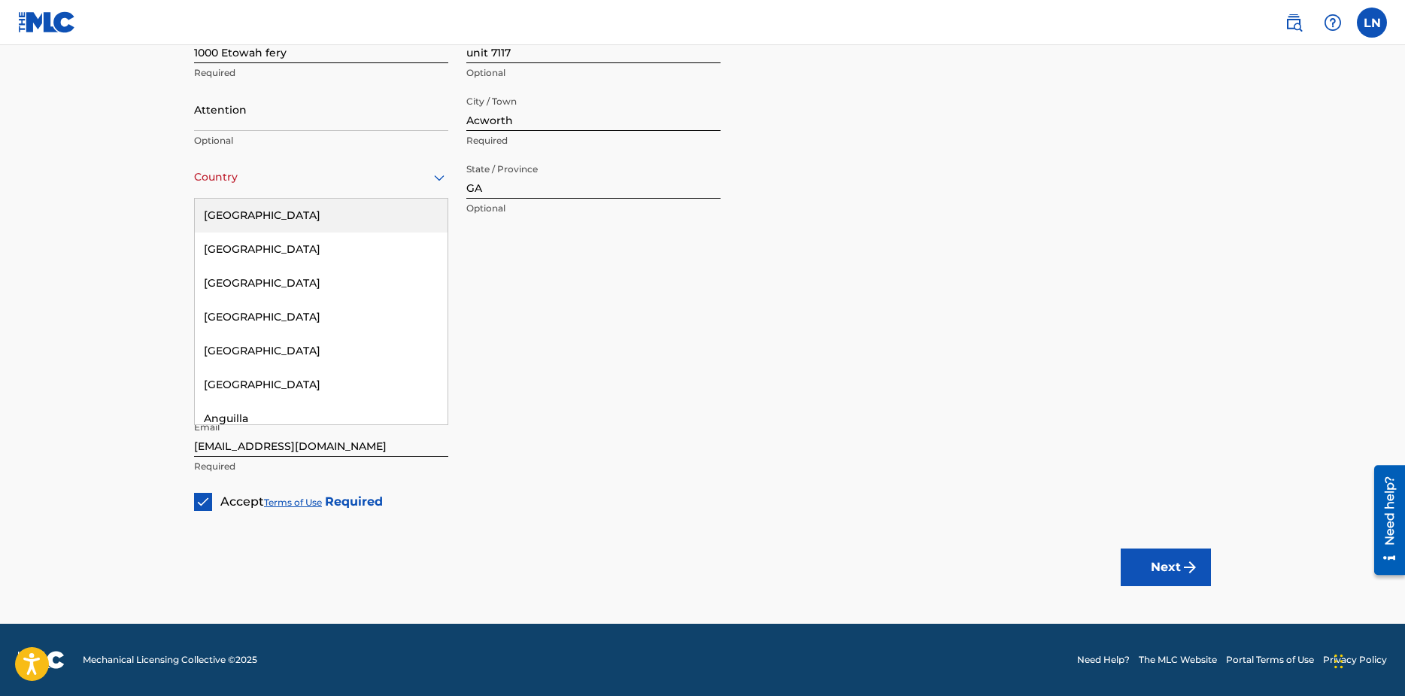
click at [269, 223] on div "[GEOGRAPHIC_DATA]" at bounding box center [321, 216] width 253 height 34
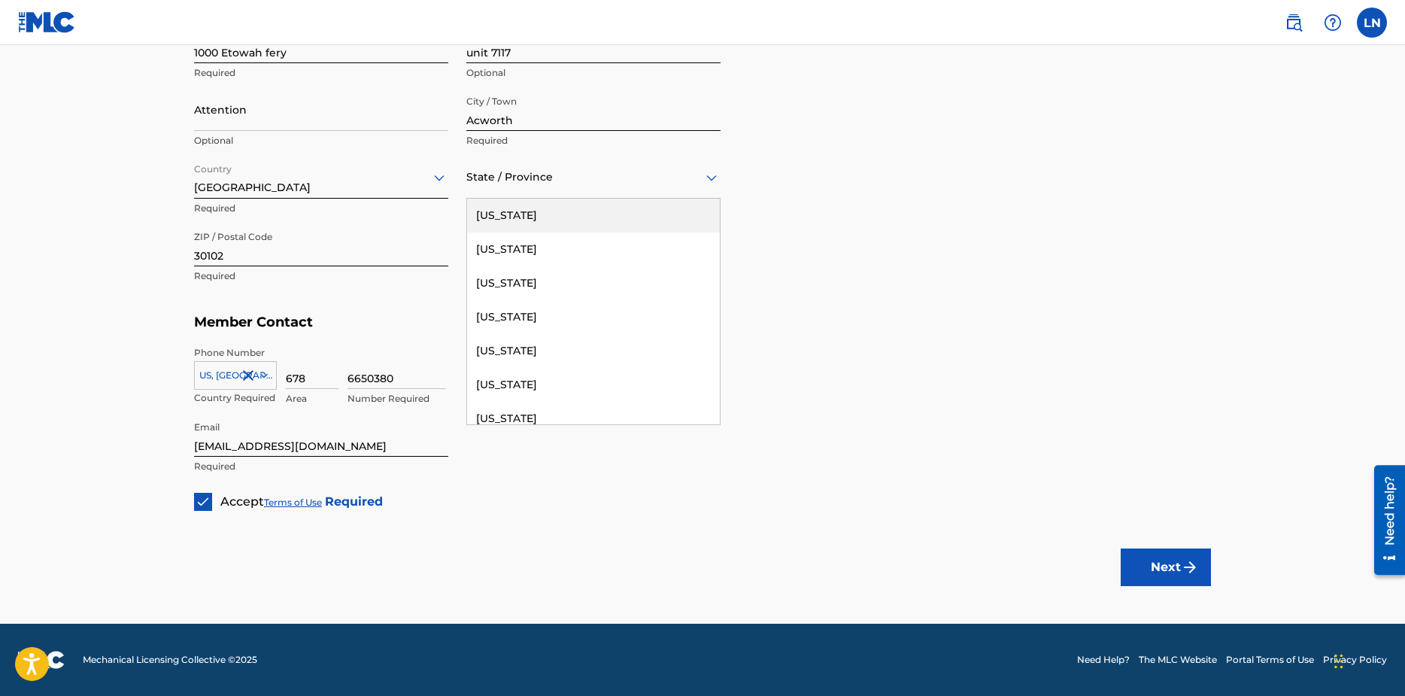
click at [607, 180] on div at bounding box center [593, 177] width 254 height 19
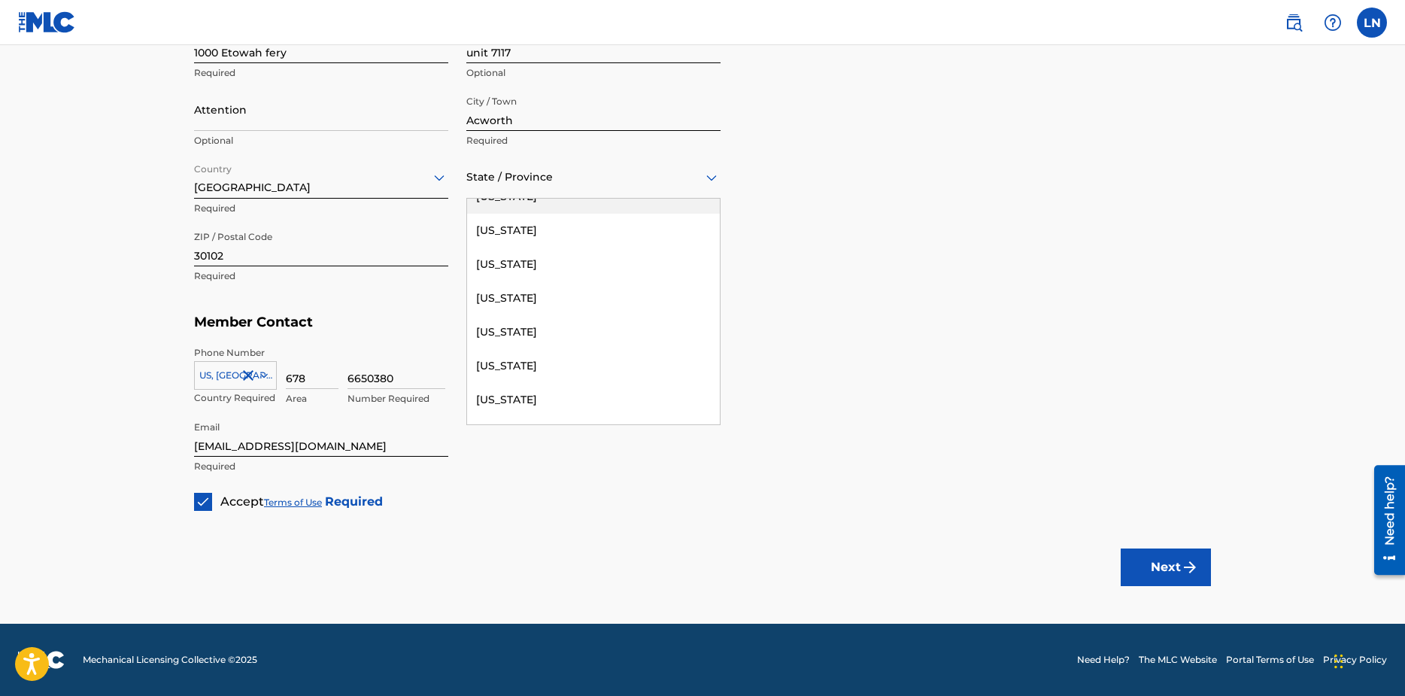
scroll to position [301, 0]
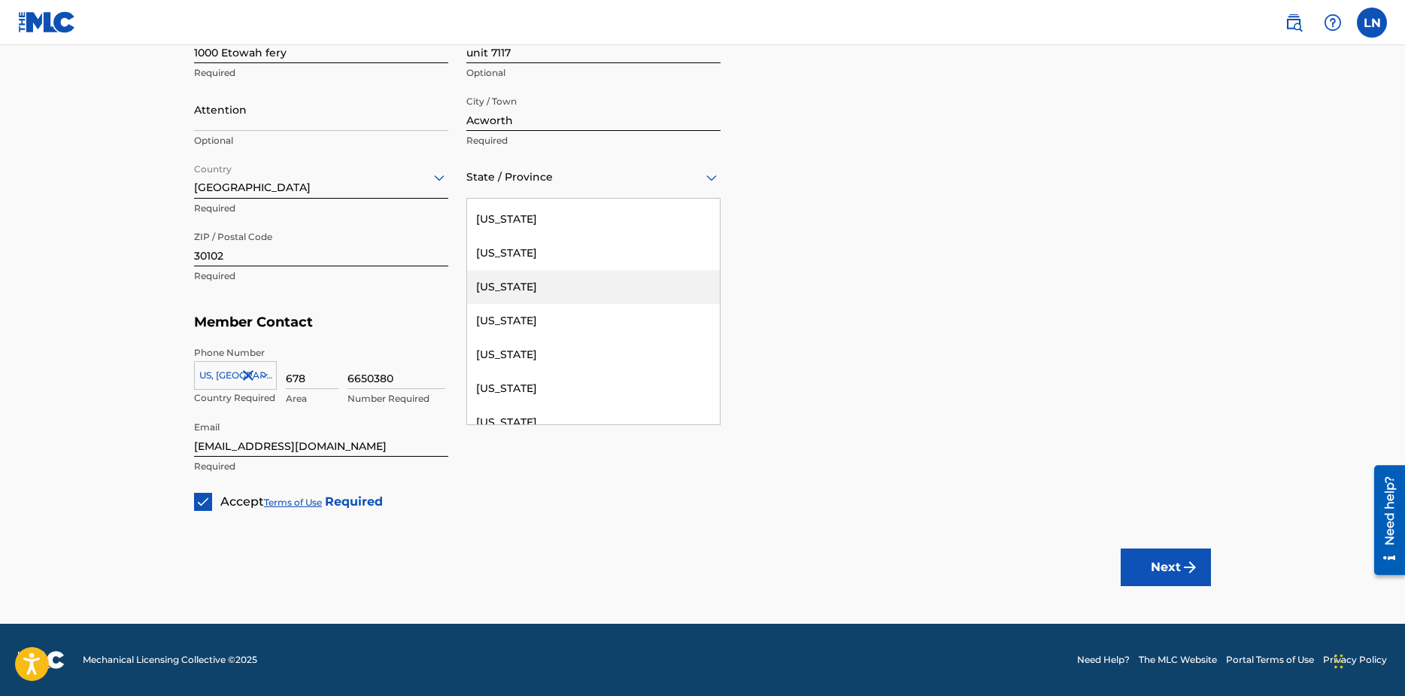
click at [544, 294] on div "[US_STATE]" at bounding box center [593, 287] width 253 height 34
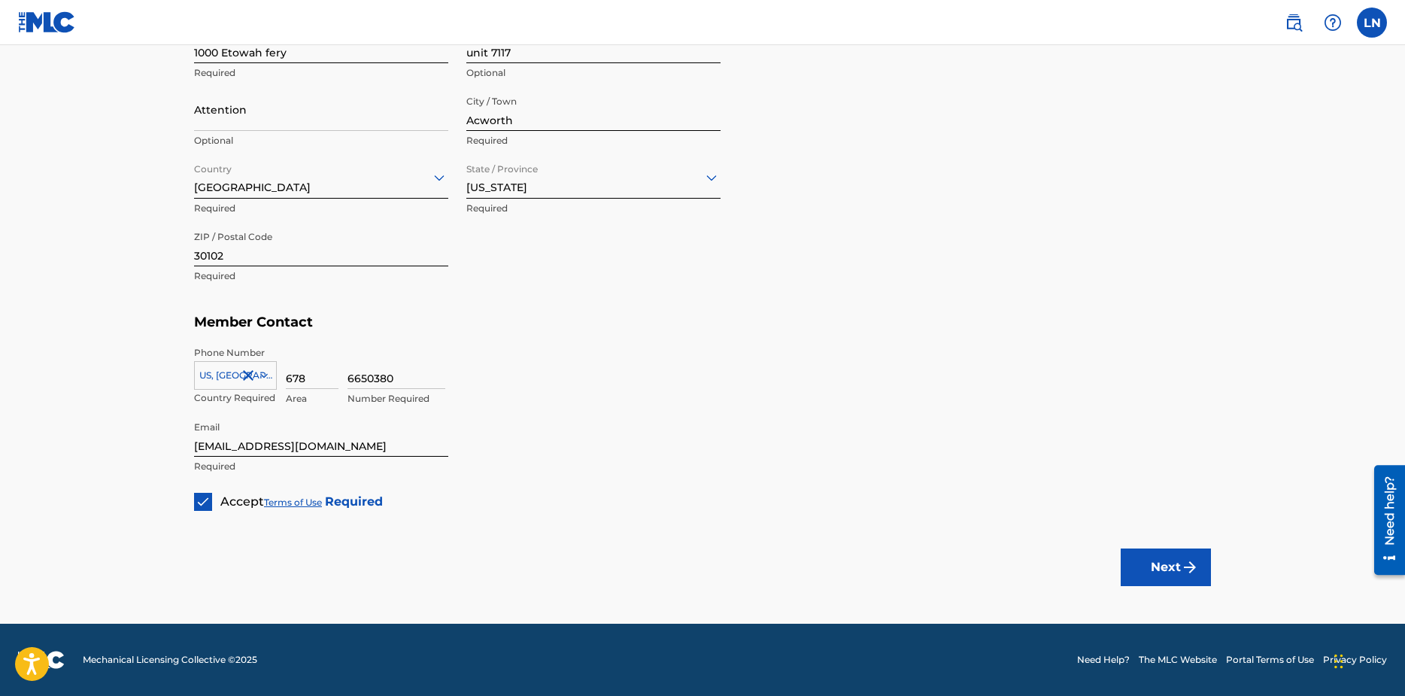
click at [697, 406] on div "6650380 Number Required" at bounding box center [780, 380] width 864 height 68
click at [1174, 559] on button "Next" at bounding box center [1166, 567] width 90 height 38
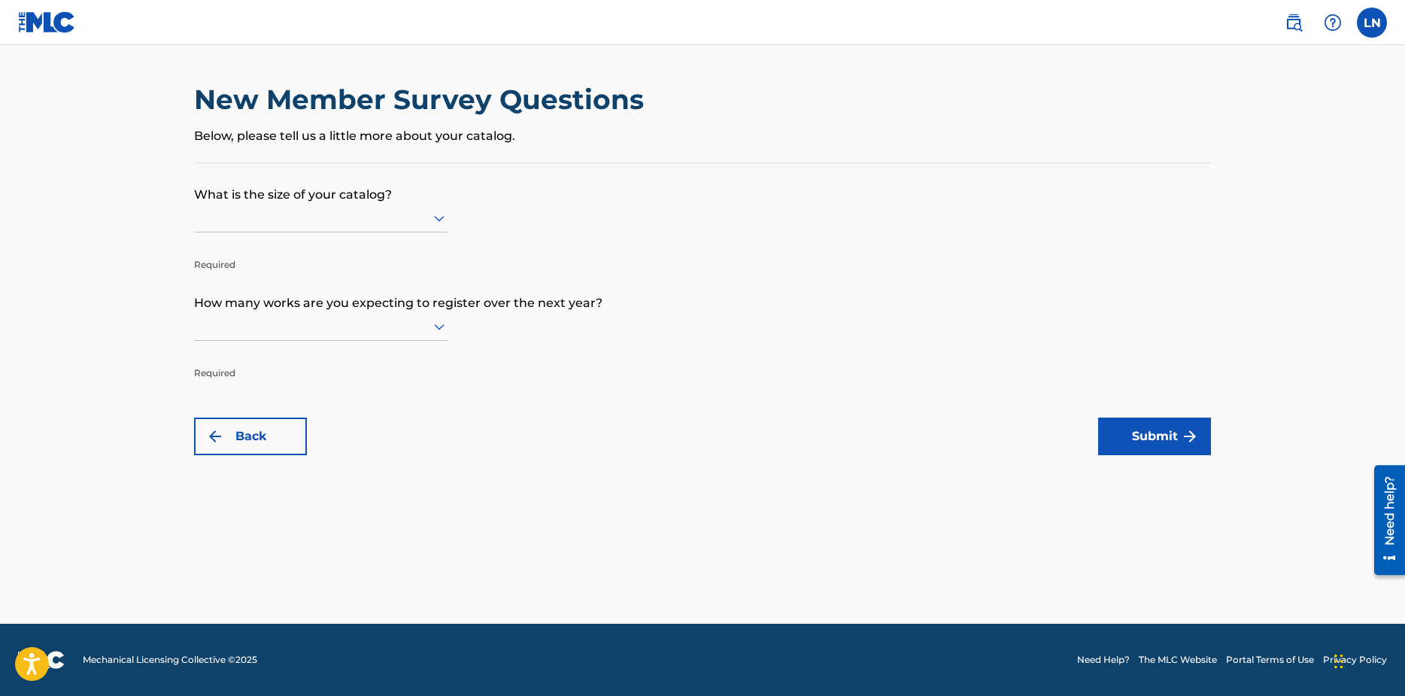
click at [348, 217] on div at bounding box center [321, 217] width 254 height 19
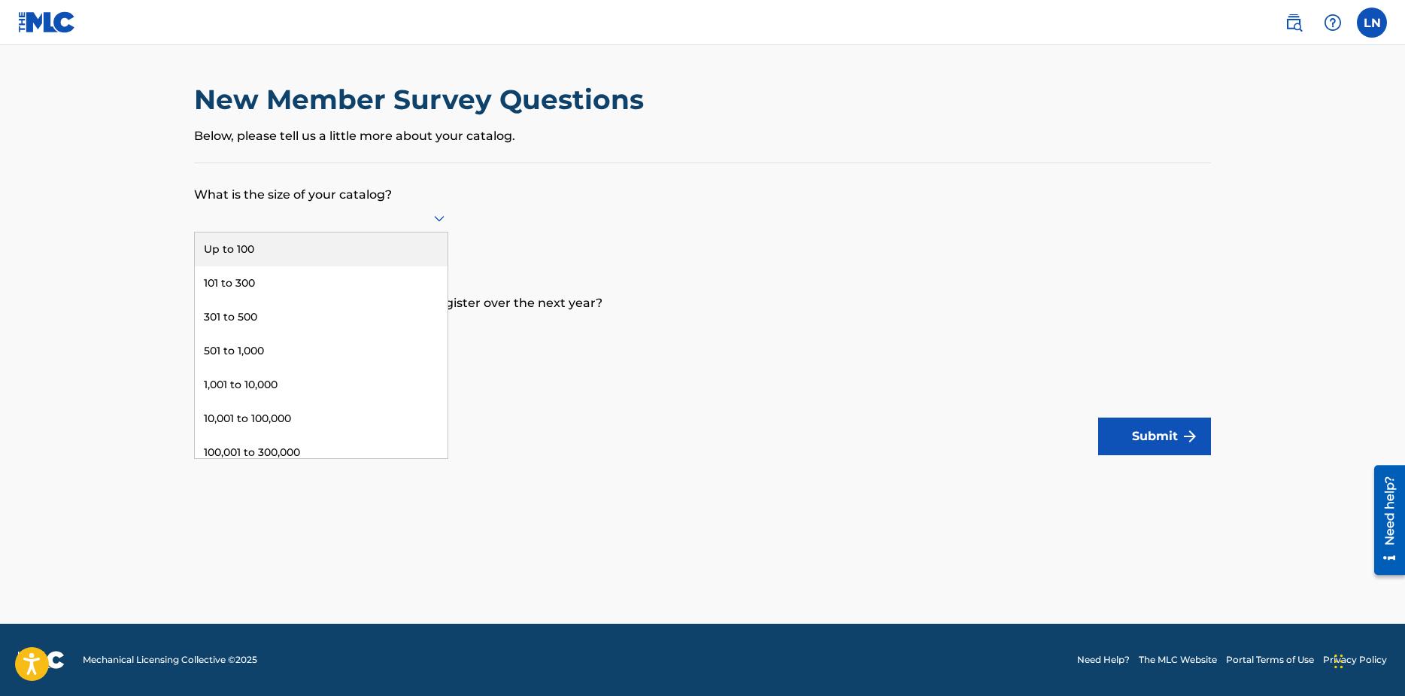
click at [332, 250] on div "Up to 100" at bounding box center [321, 249] width 253 height 34
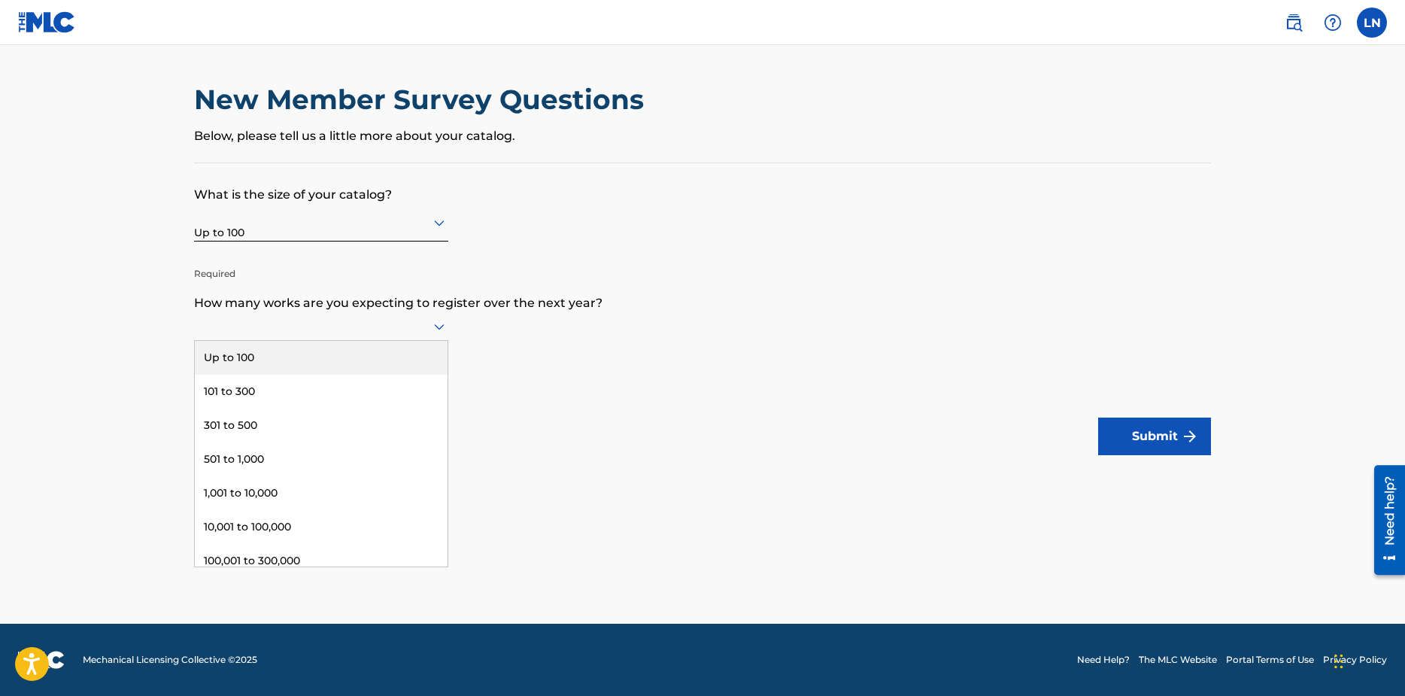
click at [427, 327] on div at bounding box center [321, 326] width 254 height 19
click at [327, 362] on div "Up to 100" at bounding box center [321, 358] width 253 height 34
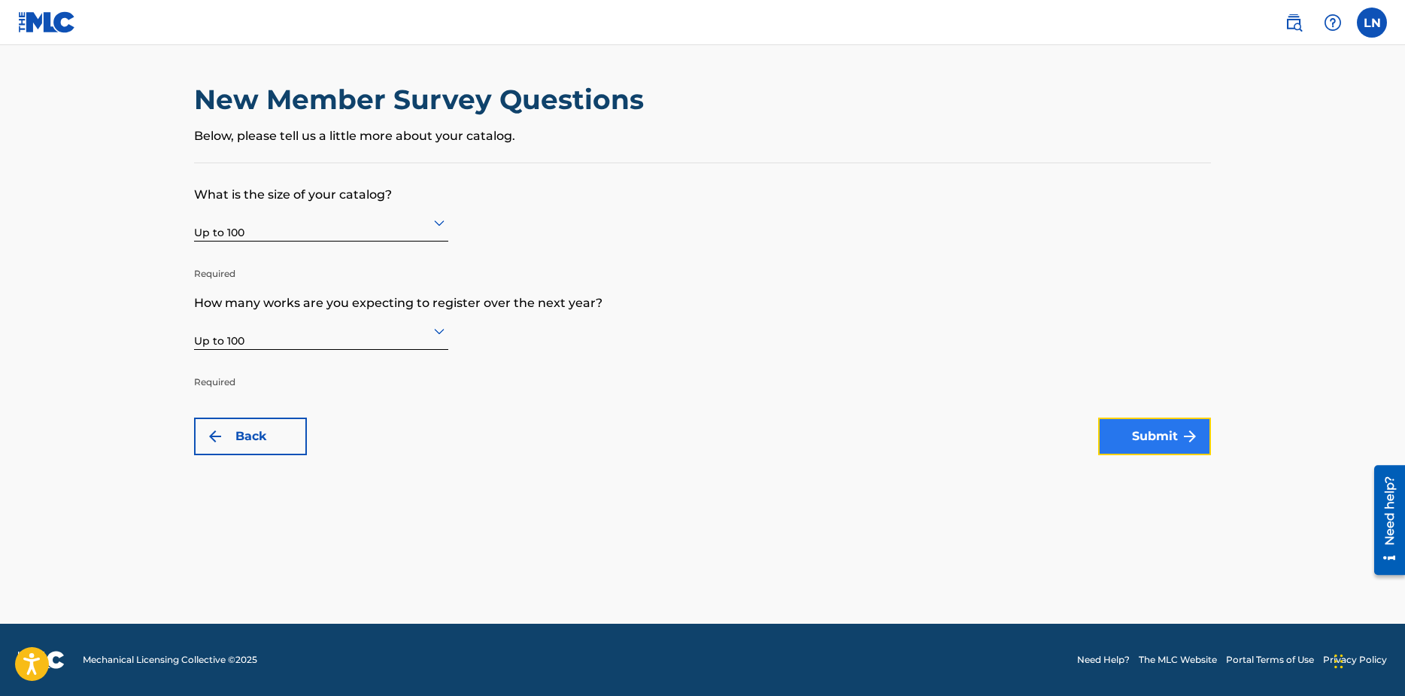
click at [1159, 448] on button "Submit" at bounding box center [1154, 437] width 113 height 38
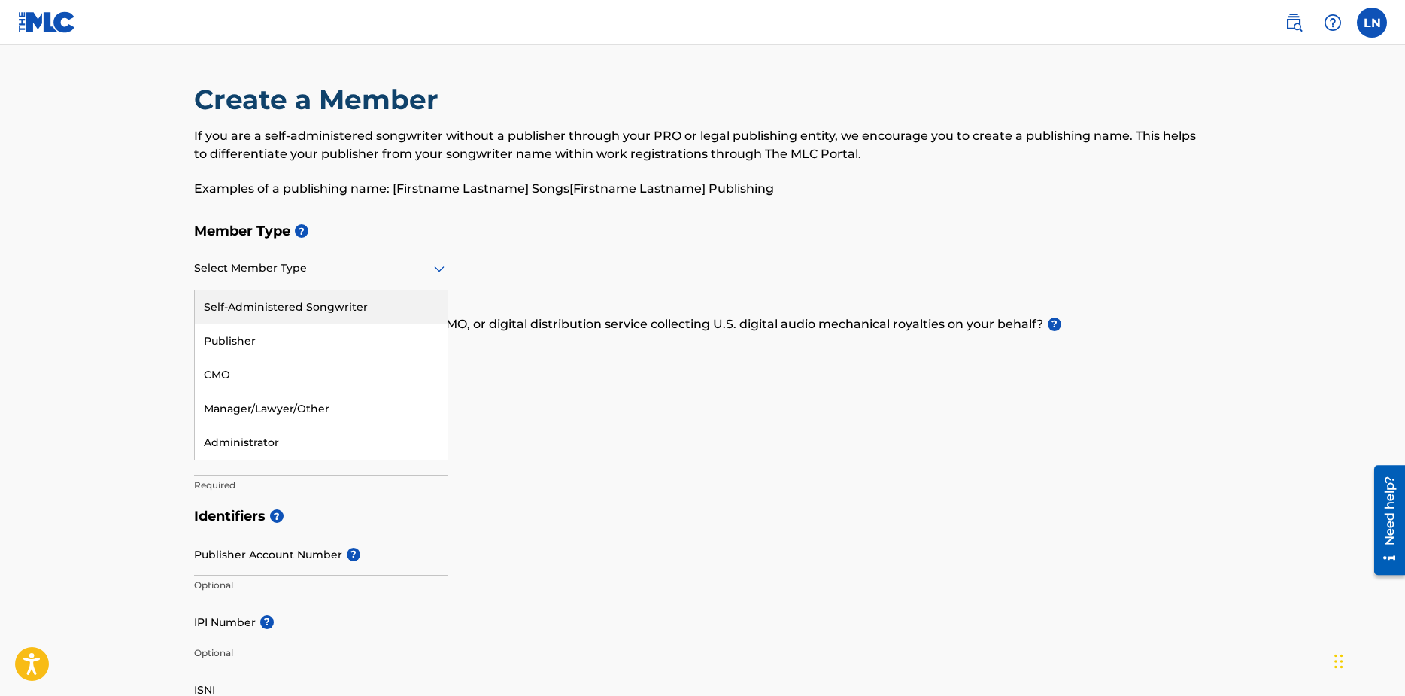
click at [322, 268] on div at bounding box center [321, 268] width 254 height 19
click at [731, 418] on h5 "Member Name ?" at bounding box center [702, 417] width 1017 height 32
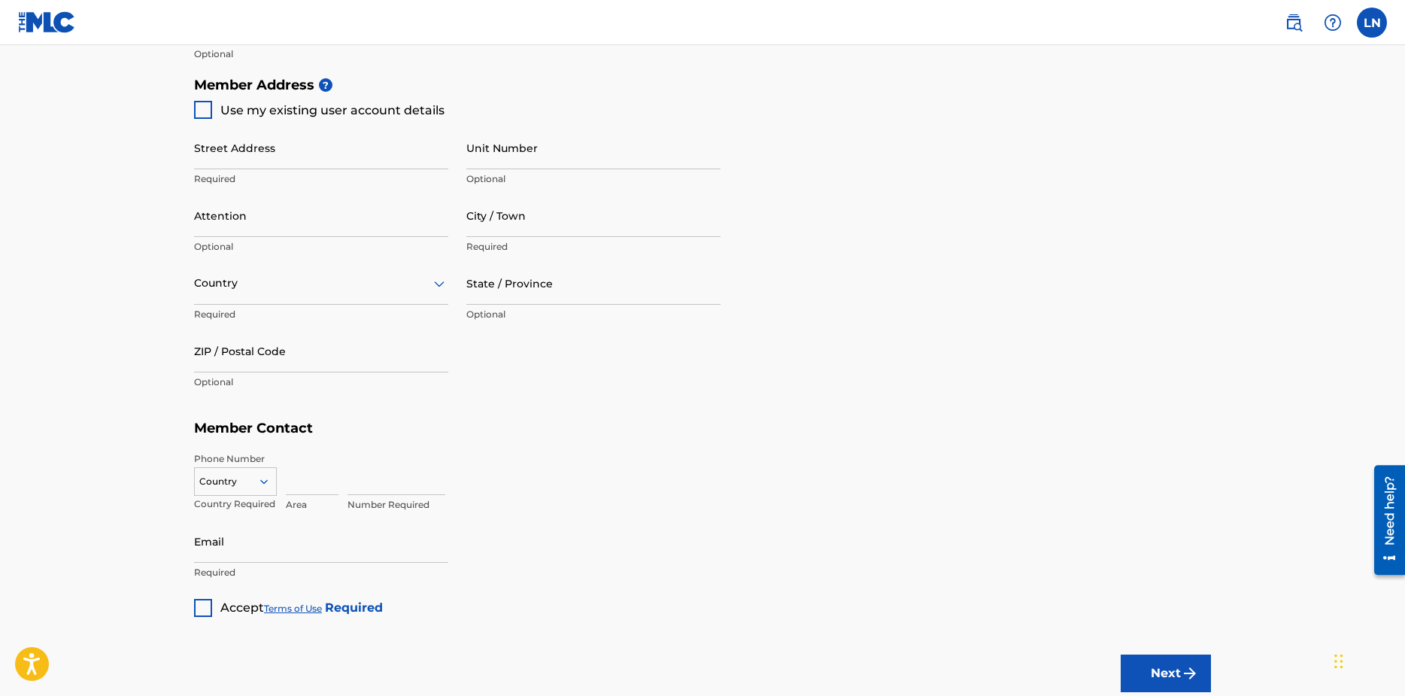
scroll to position [773, 0]
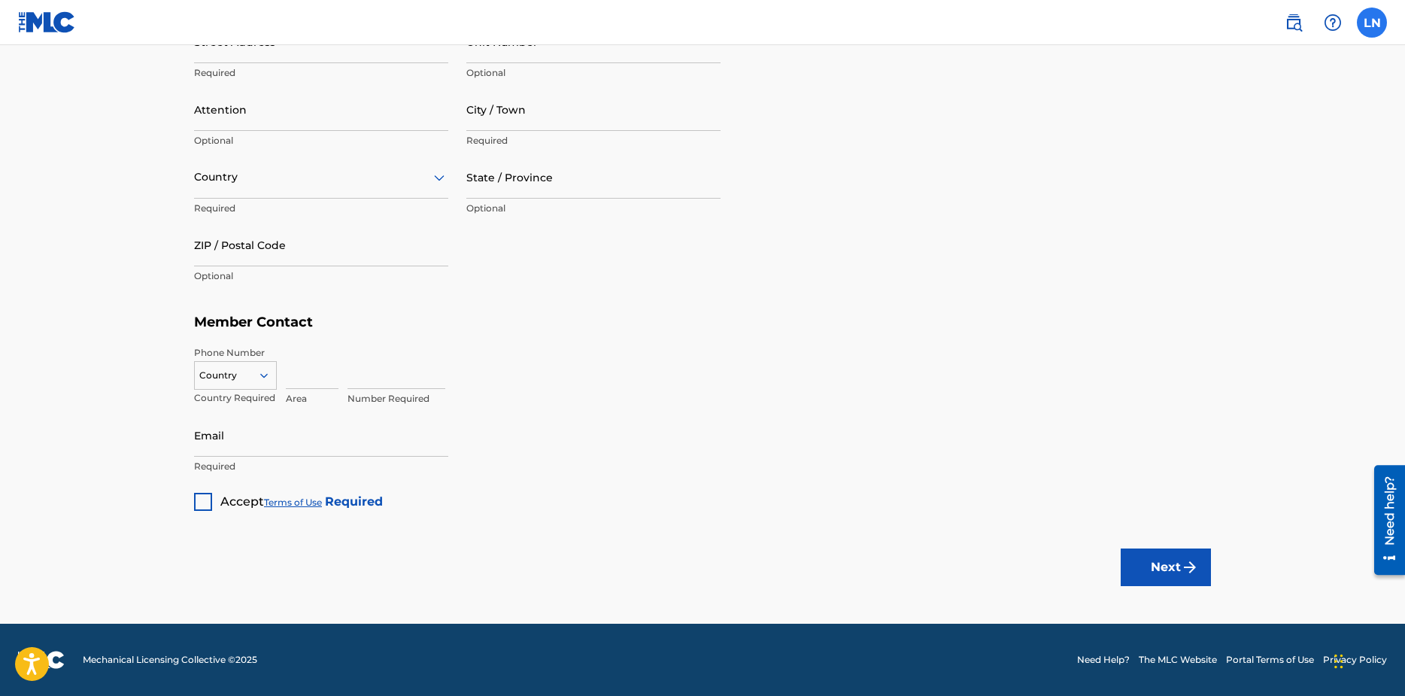
click at [1380, 20] on label at bounding box center [1372, 23] width 30 height 30
click at [1372, 23] on input "LN [PERSON_NAME] [EMAIL_ADDRESS][DOMAIN_NAME] Notification Preferences Profile …" at bounding box center [1372, 23] width 0 height 0
click at [1275, 160] on link "Notification Preferences" at bounding box center [1264, 162] width 111 height 14
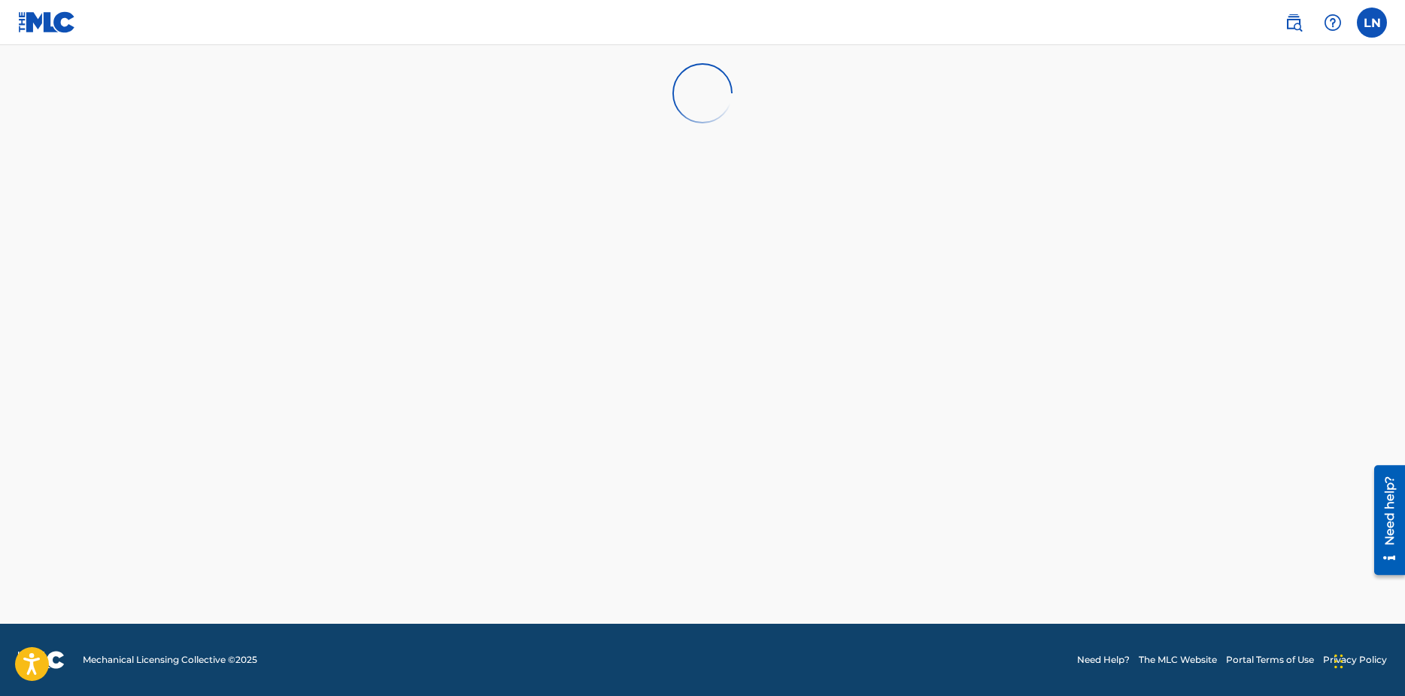
click at [35, 13] on img at bounding box center [47, 22] width 58 height 22
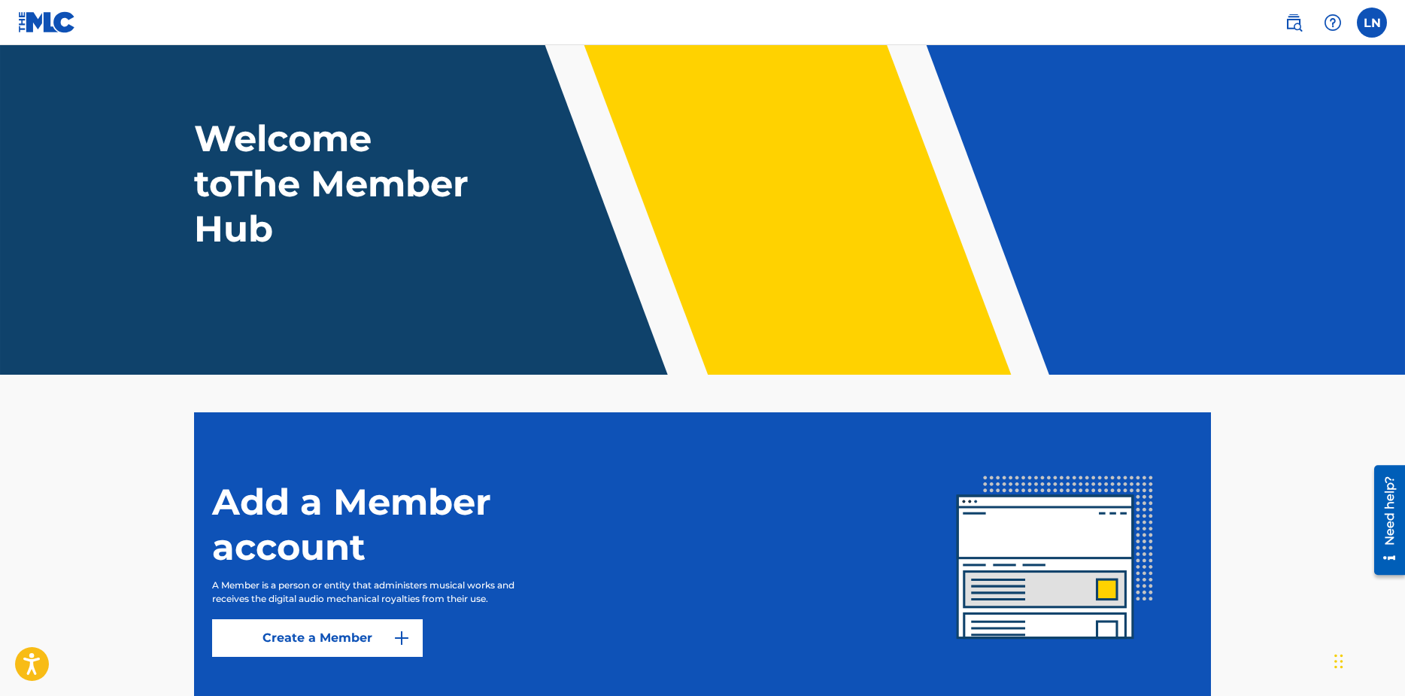
scroll to position [139, 0]
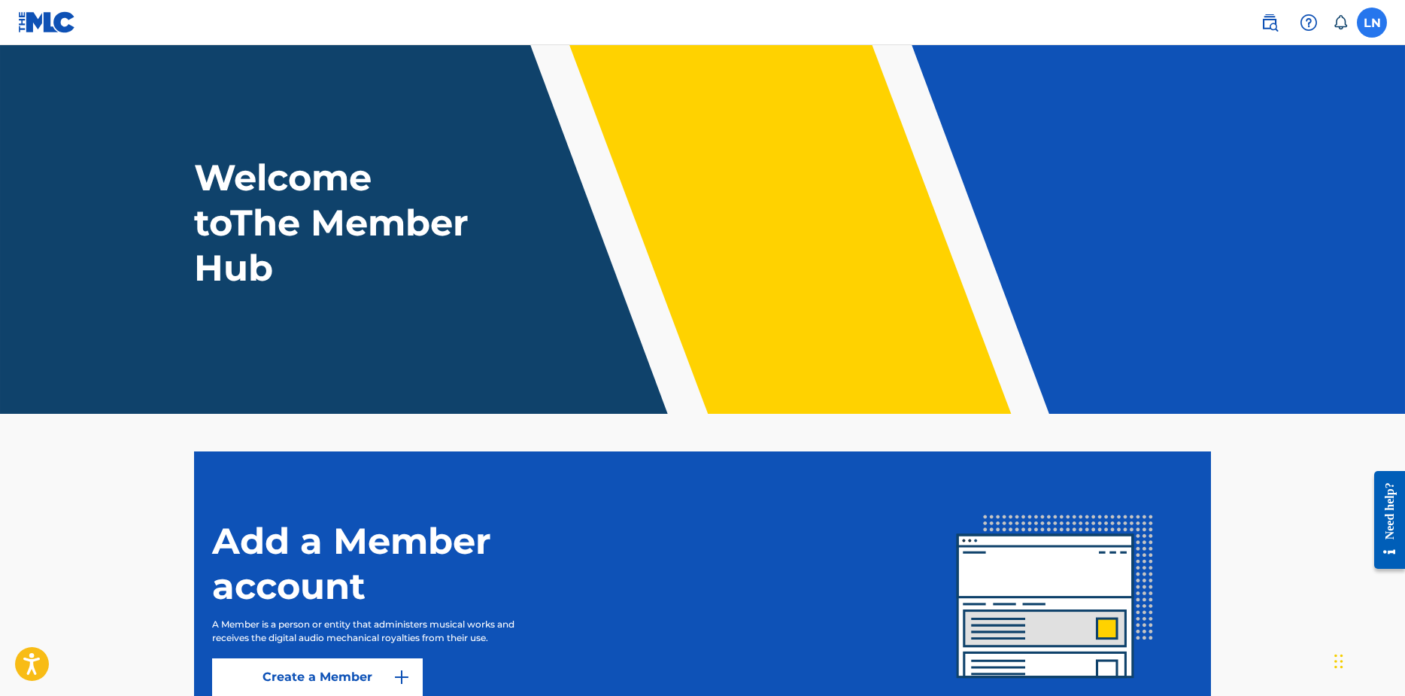
click at [1378, 23] on label at bounding box center [1372, 23] width 30 height 30
click at [1372, 23] on input "LN [PERSON_NAME] [EMAIL_ADDRESS][DOMAIN_NAME] Notification Preferences Profile …" at bounding box center [1372, 23] width 0 height 0
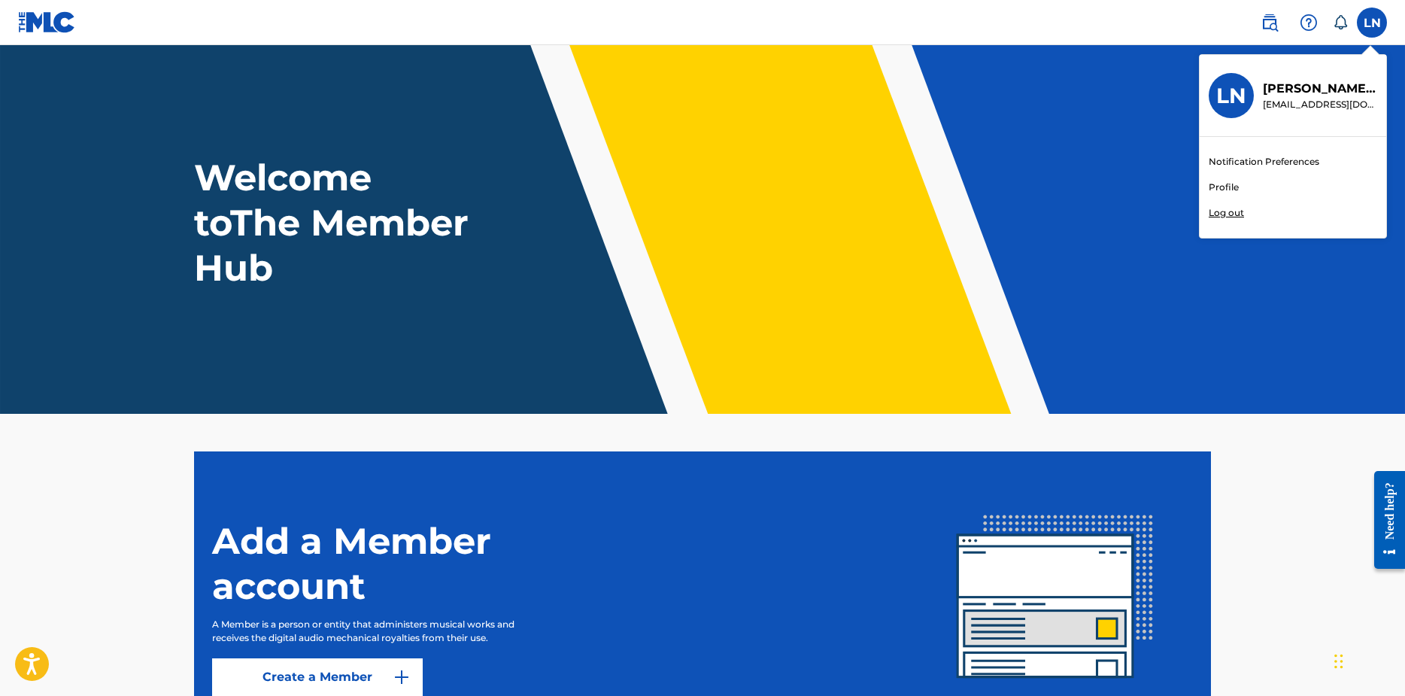
click at [1229, 180] on div "Notification Preferences Profile Log out" at bounding box center [1293, 187] width 187 height 101
click at [1372, 23] on input "LN [PERSON_NAME] [EMAIL_ADDRESS][DOMAIN_NAME] Notification Preferences Profile …" at bounding box center [1372, 23] width 0 height 0
click at [1232, 184] on link "Profile" at bounding box center [1224, 188] width 30 height 14
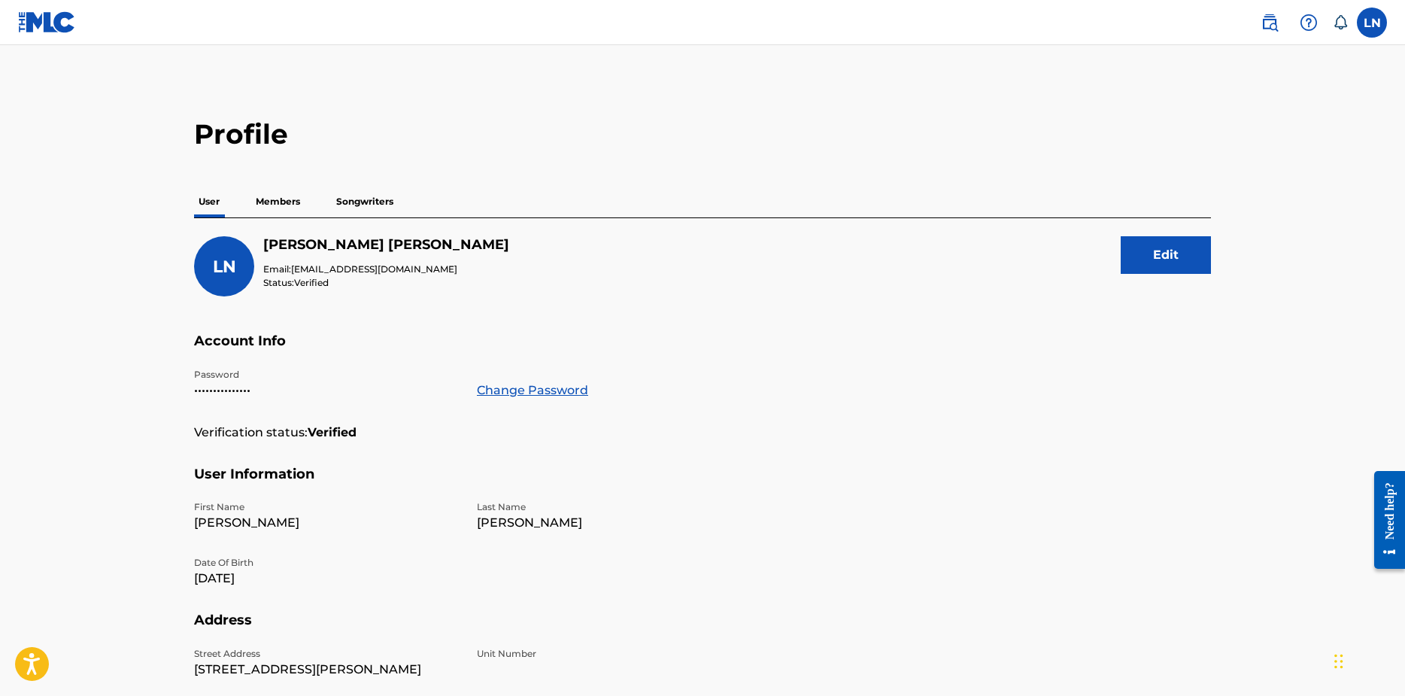
click at [303, 203] on p "Members" at bounding box center [277, 202] width 53 height 32
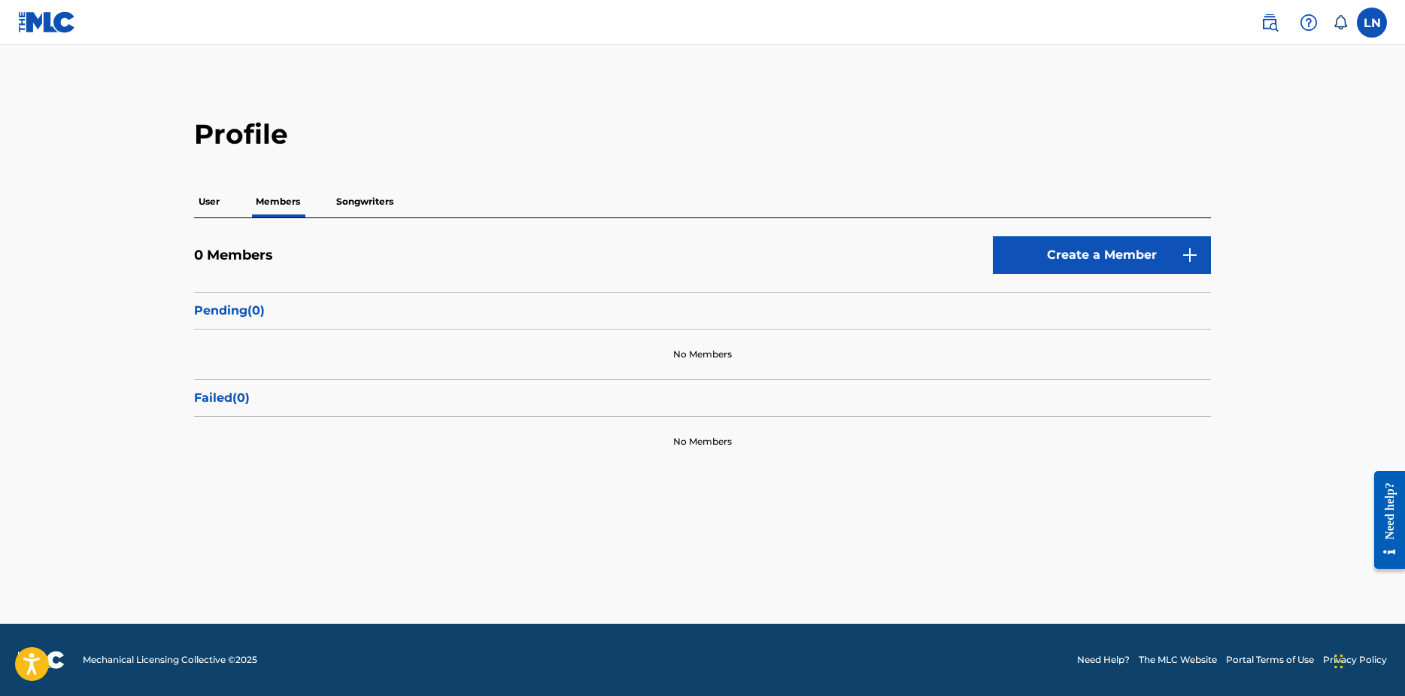
click at [378, 196] on p "Songwriters" at bounding box center [365, 202] width 66 height 32
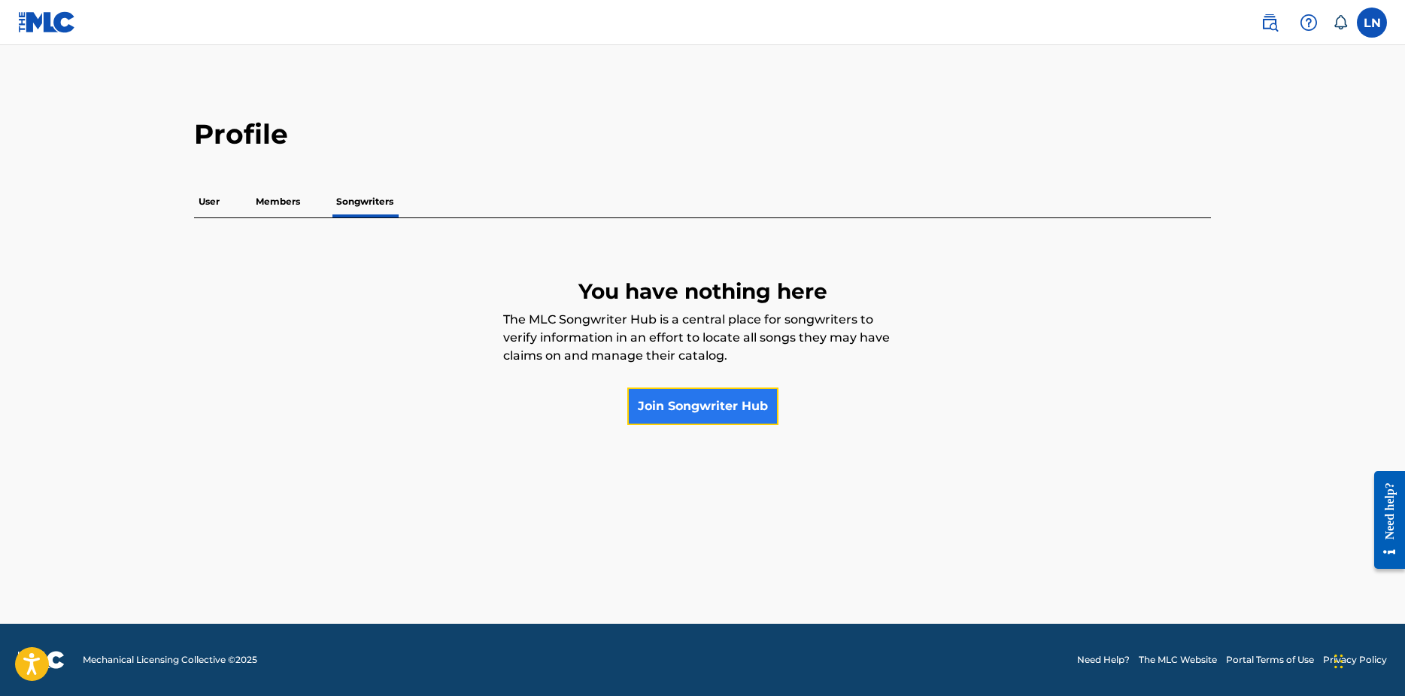
click at [737, 414] on link "Join Songwriter Hub" at bounding box center [702, 406] width 151 height 38
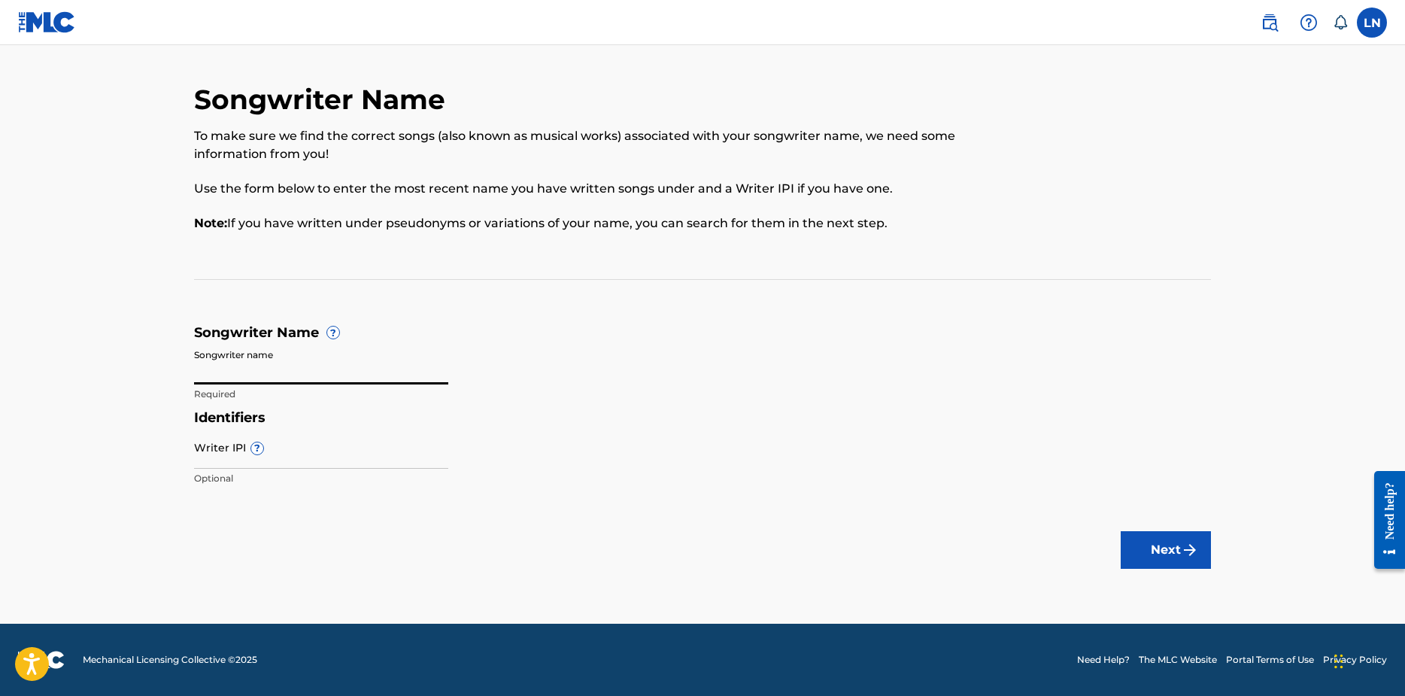
click at [310, 362] on input "Songwriter name" at bounding box center [321, 363] width 254 height 43
paste input "☆TOKI☆"
type input "☆TOKI☆"
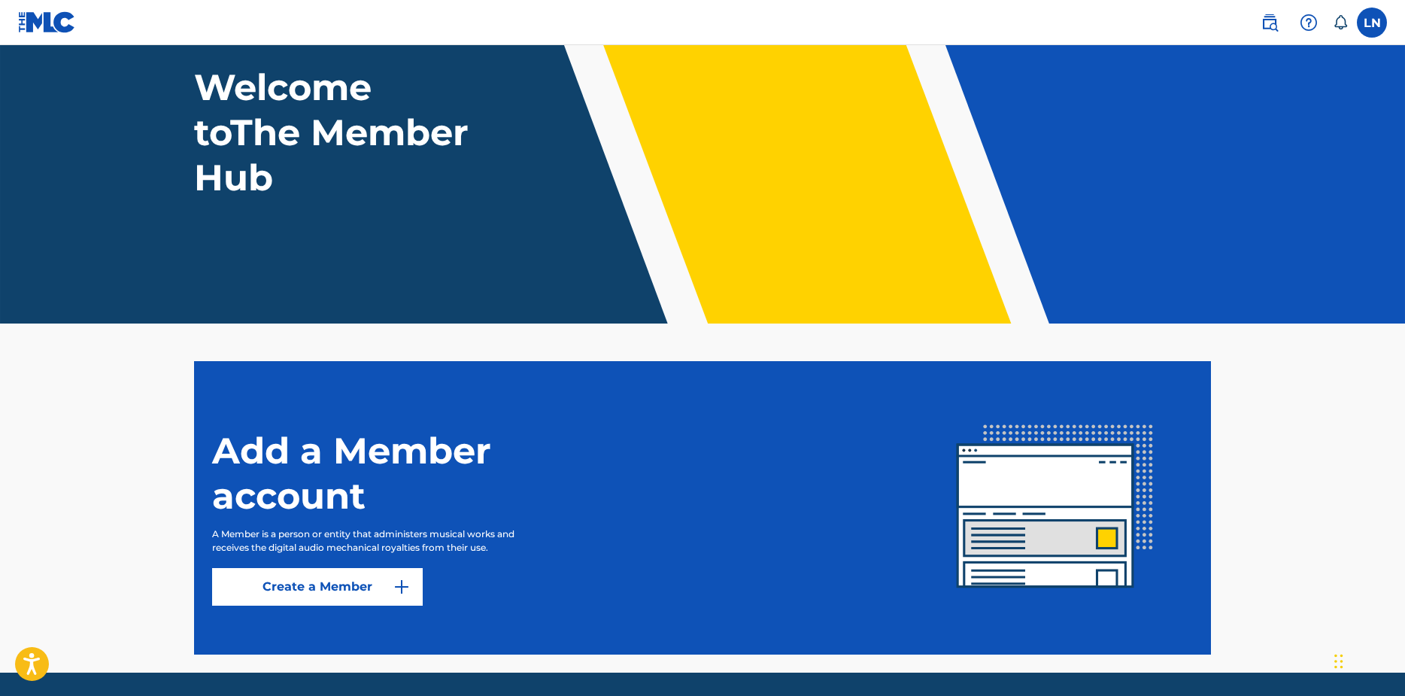
scroll to position [139, 0]
